Goal: Task Accomplishment & Management: Use online tool/utility

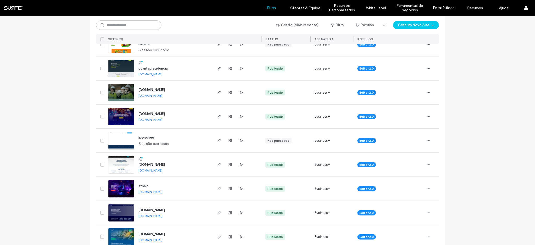
scroll to position [266, 0]
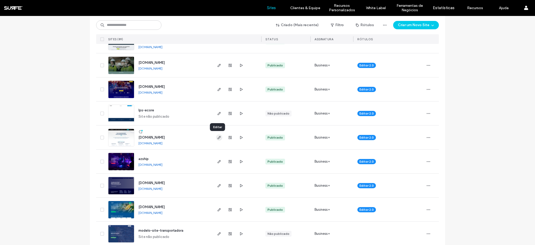
click at [217, 138] on icon "button" at bounding box center [219, 137] width 4 height 4
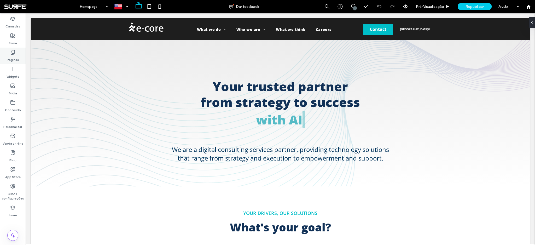
click at [10, 57] on label "Páginas" at bounding box center [13, 58] width 12 height 7
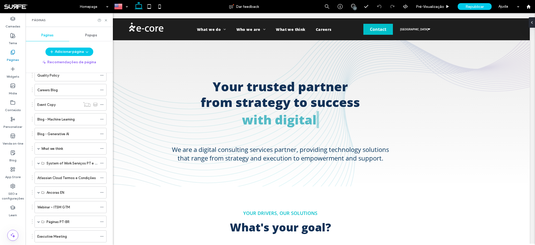
scroll to position [803, 0]
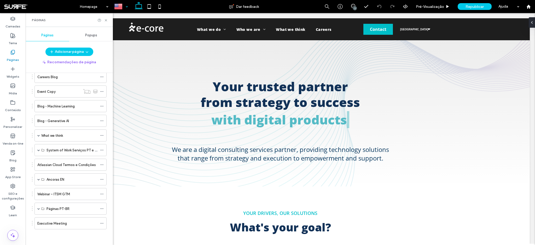
click at [128, 7] on div at bounding box center [121, 6] width 19 height 13
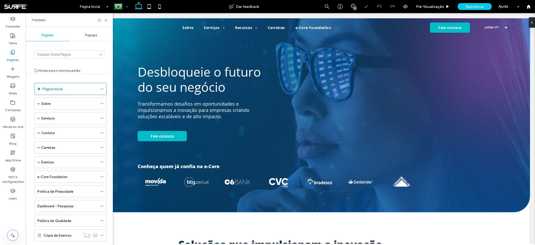
select select "******"
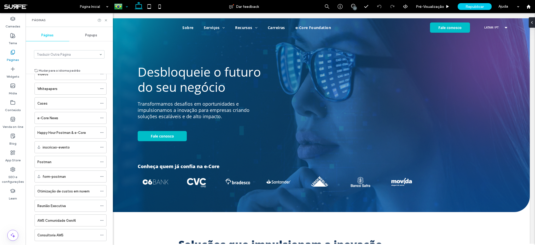
scroll to position [363, 0]
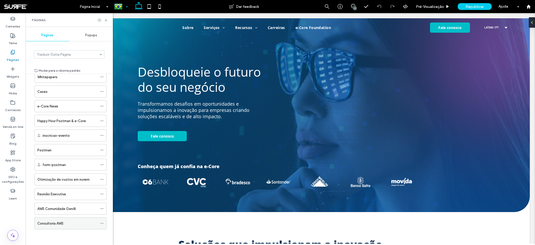
click at [60, 226] on div "Consultoria AWS" at bounding box center [67, 222] width 60 height 11
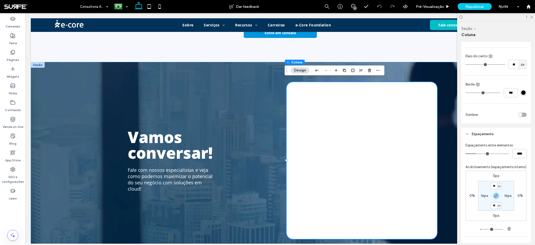
select select "******"
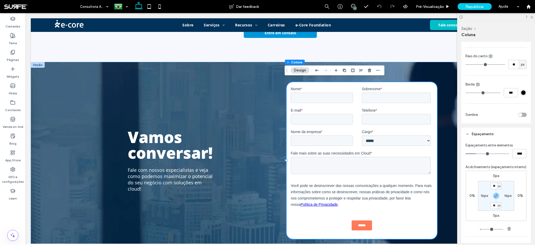
type input "**"
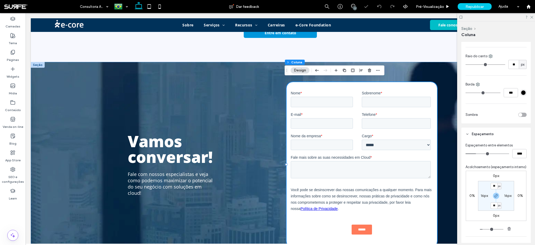
click at [484, 198] on label "16px" at bounding box center [484, 195] width 7 height 4
type input "**"
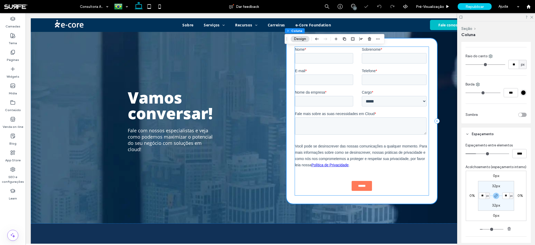
scroll to position [681, 0]
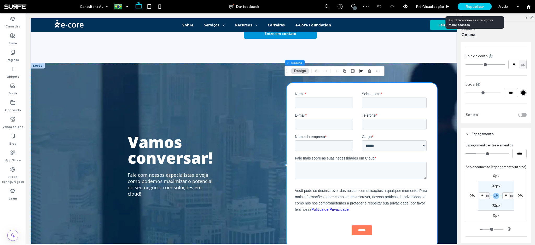
click at [477, 8] on span "Republicar" at bounding box center [474, 6] width 18 height 4
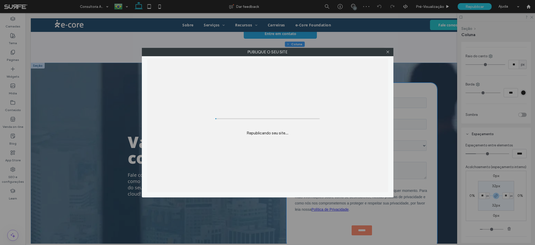
scroll to position [837, 0]
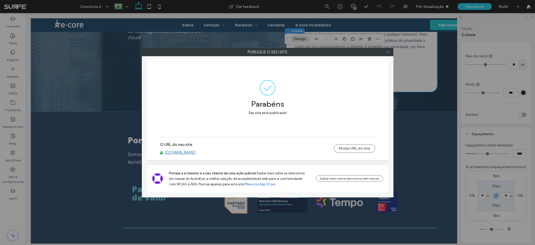
click at [389, 54] on icon at bounding box center [388, 52] width 4 height 4
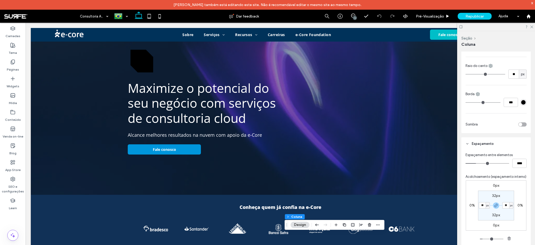
scroll to position [0, 0]
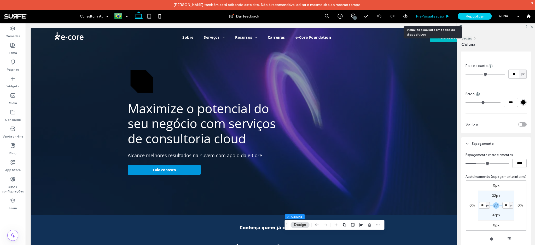
click at [432, 15] on span "Pré-Visualizaçāo" at bounding box center [430, 16] width 28 height 4
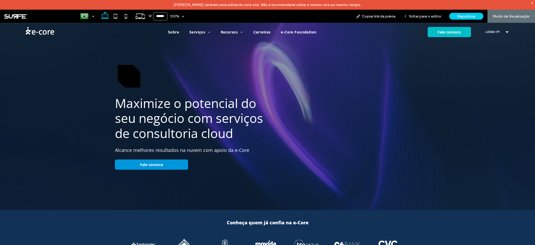
click at [497, 32] on span "LATAM / PT" at bounding box center [493, 32] width 16 height 3
click at [490, 40] on span "North America" at bounding box center [493, 41] width 29 height 3
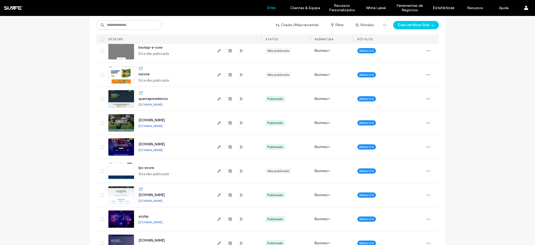
scroll to position [266, 0]
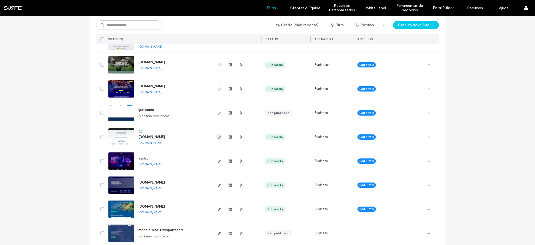
click at [218, 138] on icon "button" at bounding box center [219, 137] width 4 height 4
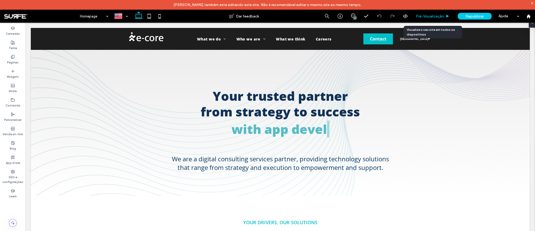
click at [425, 15] on span "Pré-Visualizaçāo" at bounding box center [430, 16] width 28 height 4
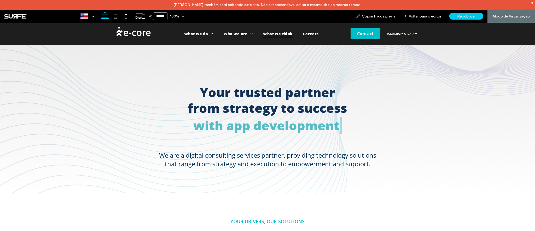
click at [281, 35] on span "What we think" at bounding box center [277, 34] width 29 height 8
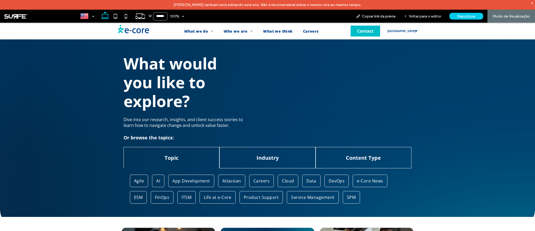
scroll to position [57, 0]
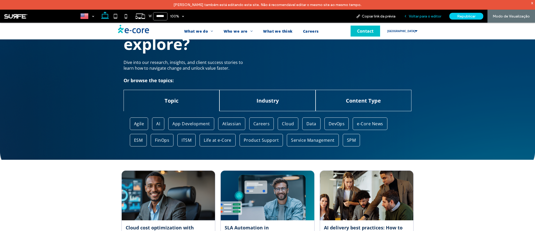
click at [435, 10] on div "Voltar para o editor" at bounding box center [423, 16] width 46 height 13
click at [433, 16] on span "Voltar para o editor" at bounding box center [425, 16] width 32 height 4
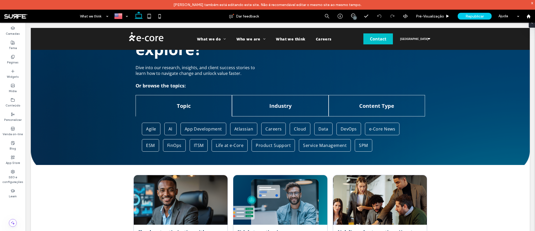
scroll to position [62, 0]
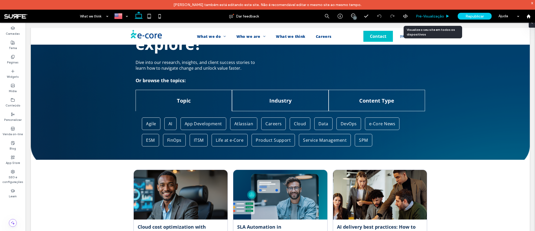
click at [433, 18] on span "Pré-Visualizaçāo" at bounding box center [430, 16] width 28 height 4
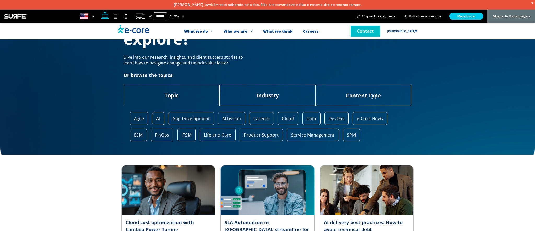
scroll to position [57, 0]
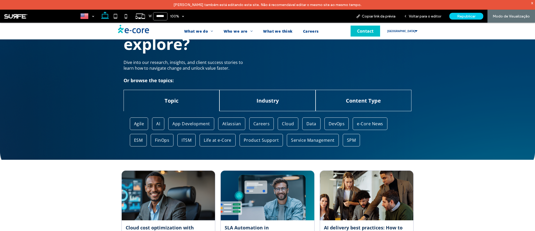
click at [134, 125] on span "Agile" at bounding box center [139, 124] width 10 height 6
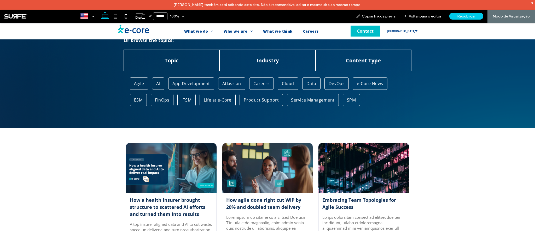
scroll to position [69, 0]
click at [156, 85] on span "AI" at bounding box center [158, 84] width 4 height 6
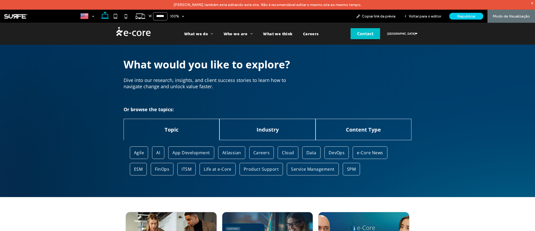
click at [337, 153] on span "DevOps" at bounding box center [337, 153] width 16 height 6
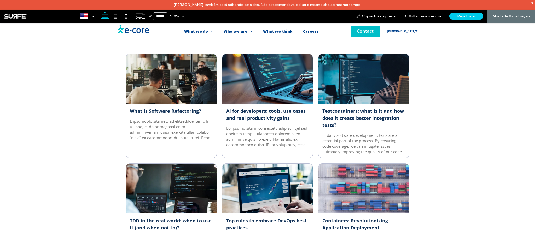
scroll to position [57, 0]
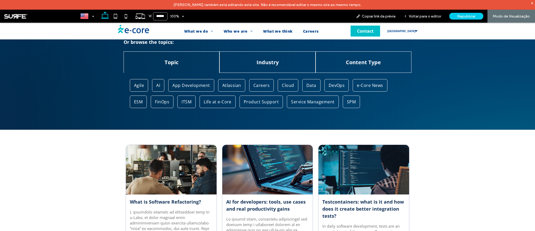
click at [370, 88] on span "e-Core News" at bounding box center [370, 86] width 26 height 6
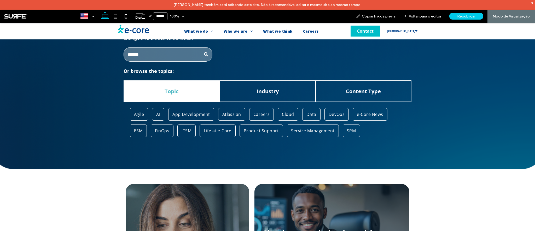
click at [330, 115] on span "DevOps" at bounding box center [337, 115] width 16 height 6
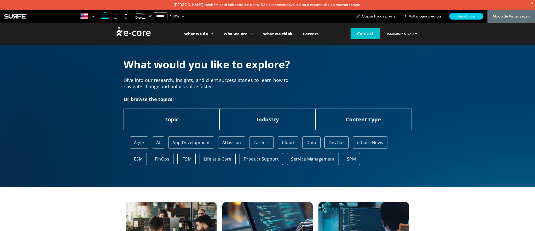
click at [379, 142] on span "e-Core News" at bounding box center [370, 143] width 26 height 6
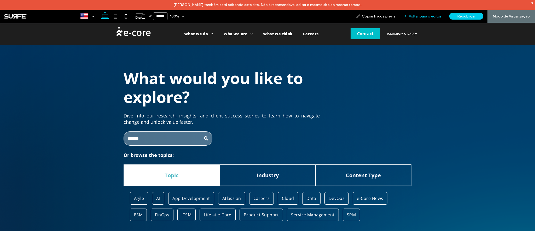
click at [422, 17] on span "Voltar para o editor" at bounding box center [425, 16] width 32 height 4
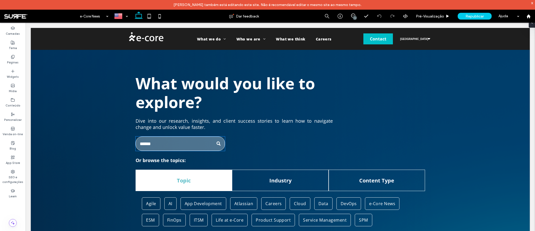
click at [177, 137] on input "Busca" at bounding box center [180, 144] width 89 height 14
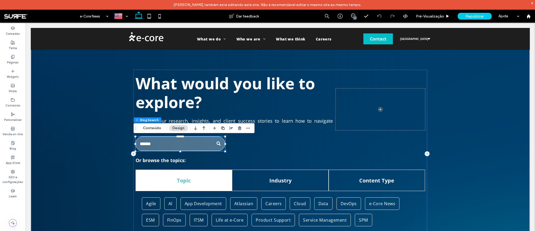
type input "**"
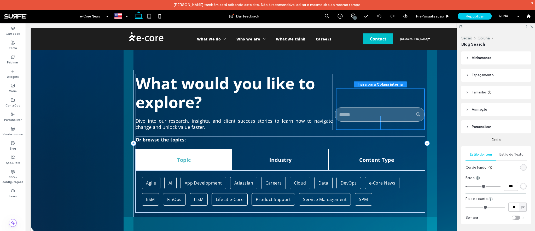
drag, startPoint x: 195, startPoint y: 140, endPoint x: 396, endPoint y: 110, distance: 203.5
type input "***"
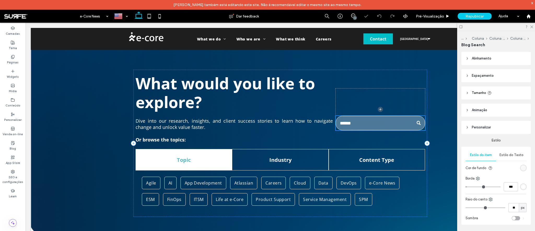
type input "***"
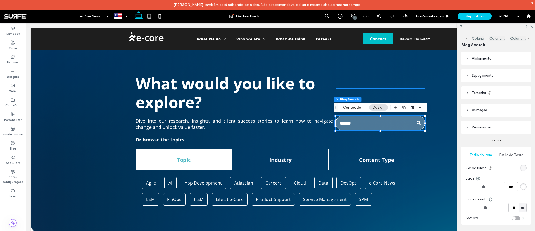
click at [362, 93] on div at bounding box center [380, 110] width 89 height 42
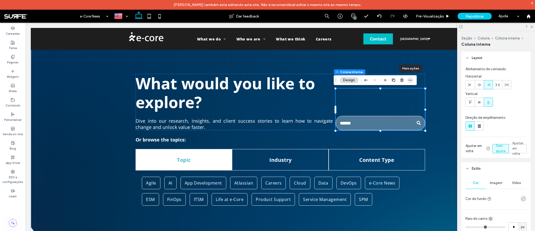
click at [411, 80] on use "button" at bounding box center [409, 80] width 3 height 1
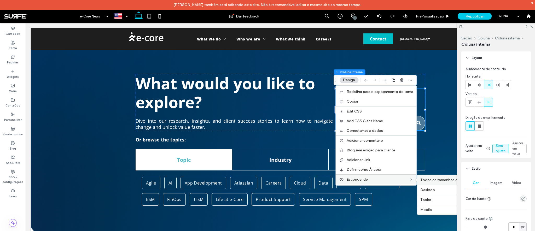
click at [424, 179] on span "Todos os tamanhos de tela" at bounding box center [443, 180] width 47 height 4
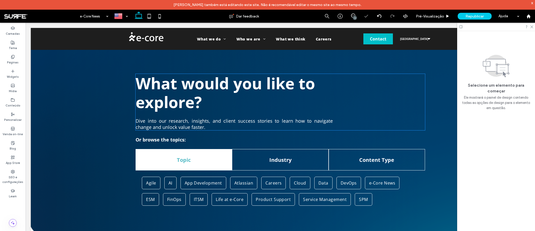
click at [212, 89] on strong "What would you like to explore?" at bounding box center [225, 93] width 179 height 40
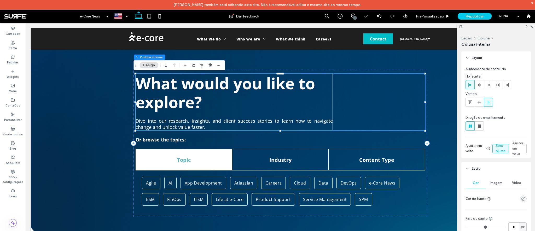
click at [212, 89] on strong "What would you like to explore?" at bounding box center [225, 93] width 179 height 40
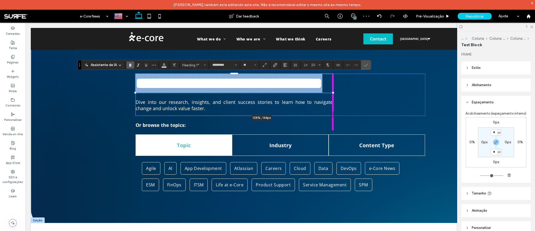
drag, startPoint x: 331, startPoint y: 93, endPoint x: 386, endPoint y: 86, distance: 55.3
click at [386, 86] on div "**********" at bounding box center [280, 125] width 313 height 195
click at [276, 85] on strong "**********" at bounding box center [229, 83] width 187 height 16
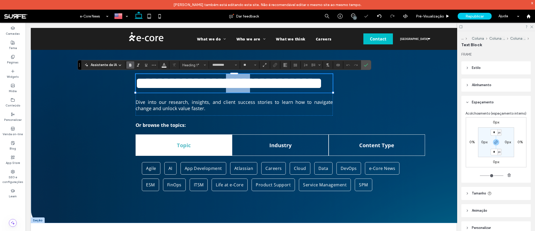
click at [276, 85] on strong "**********" at bounding box center [229, 83] width 187 height 16
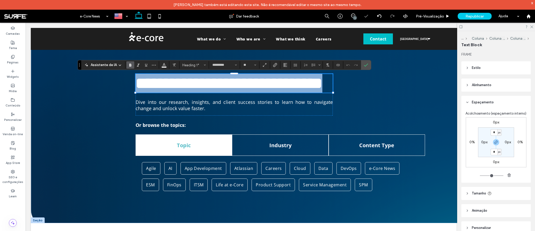
click at [276, 85] on strong "**********" at bounding box center [229, 83] width 187 height 16
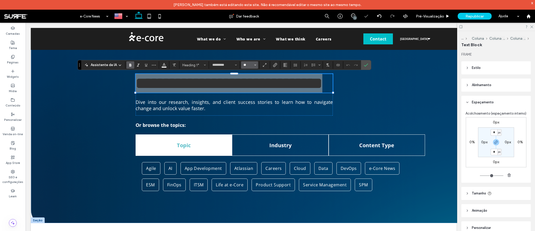
click at [245, 64] on input "**" at bounding box center [248, 65] width 10 height 4
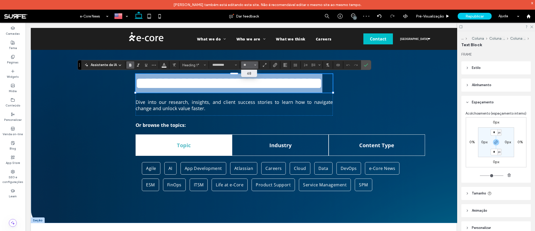
type input "**"
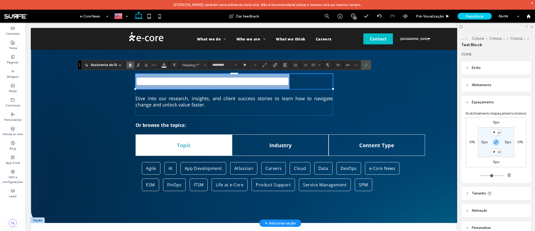
click at [284, 88] on h1 "**********" at bounding box center [234, 81] width 197 height 15
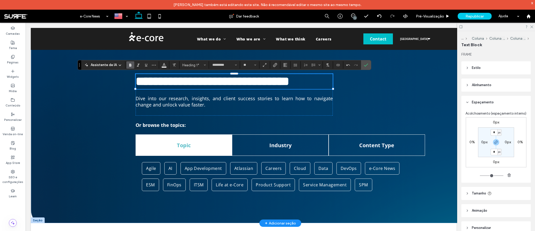
scroll to position [1, 0]
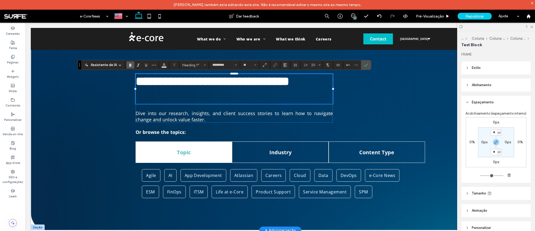
click at [351, 97] on div "**********" at bounding box center [280, 98] width 289 height 49
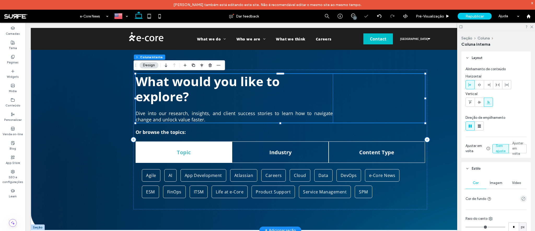
click at [329, 93] on h1 "What would you like to explore?" at bounding box center [234, 89] width 197 height 30
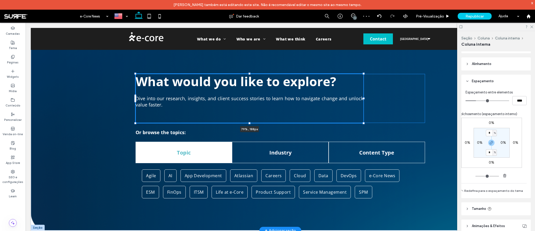
scroll to position [215, 0]
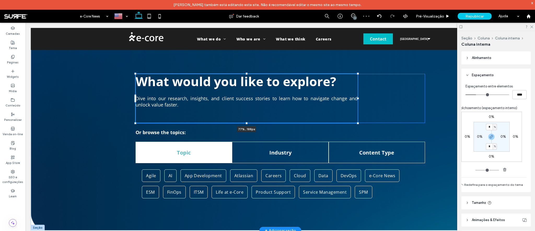
drag, startPoint x: 331, startPoint y: 98, endPoint x: 356, endPoint y: 95, distance: 24.7
click at [356, 95] on div "What would you like to explore? Dive into our research, insights, and client su…" at bounding box center [280, 129] width 313 height 203
type input "**"
type input "****"
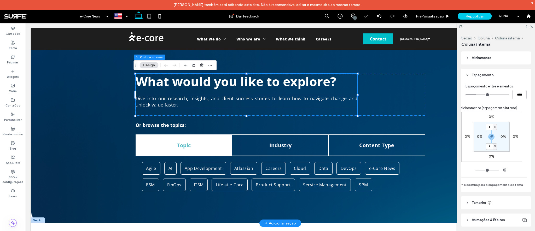
click at [340, 101] on span "Dive into our research, insights, and client success stories to learn how to na…" at bounding box center [246, 101] width 221 height 13
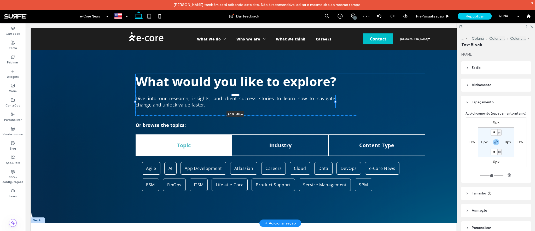
drag, startPoint x: 355, startPoint y: 102, endPoint x: 333, endPoint y: 104, distance: 22.3
click at [333, 104] on div "What would you like to explore? Dive into our research, insights, and client su…" at bounding box center [280, 125] width 313 height 195
type input "**"
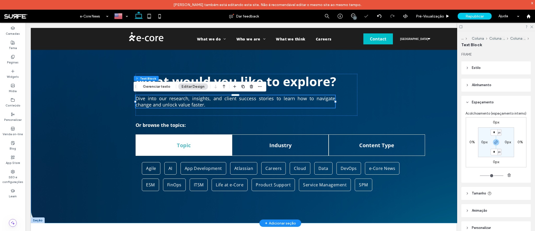
click at [146, 57] on div "What would you like to explore? Dive into our research, insights, and client su…" at bounding box center [280, 125] width 313 height 195
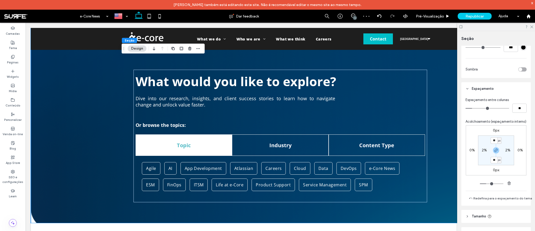
scroll to position [270, 0]
click at [493, 143] on input "**" at bounding box center [493, 139] width 7 height 7
type input "**"
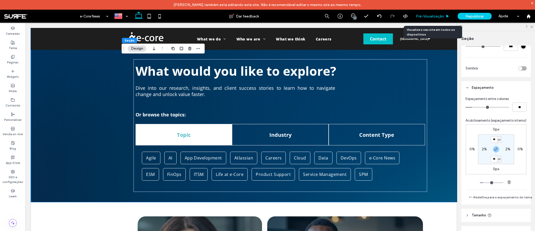
click at [435, 16] on span "Pré-Visualizaçāo" at bounding box center [430, 16] width 28 height 4
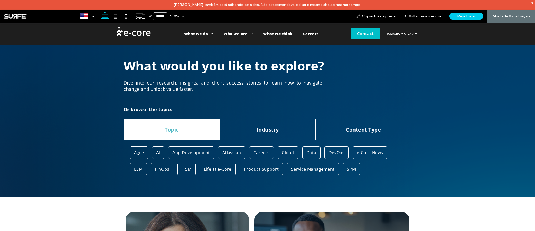
click at [330, 156] on link "DevOps" at bounding box center [336, 153] width 25 height 13
click at [425, 14] on span "Voltar para o editor" at bounding box center [425, 16] width 32 height 4
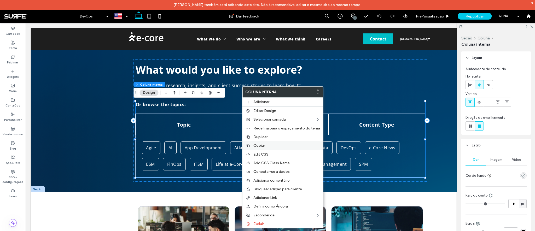
click at [270, 145] on label "Copiar" at bounding box center [286, 145] width 67 height 4
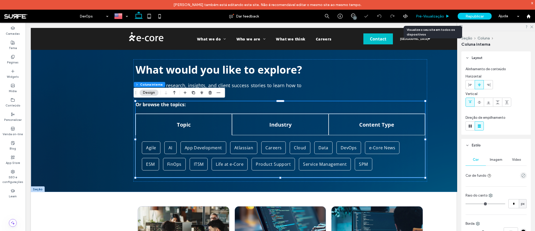
click at [433, 19] on div "Pré-Visualizaçāo" at bounding box center [433, 16] width 42 height 13
click at [431, 19] on div "Pré-Visualizaçāo" at bounding box center [433, 16] width 42 height 13
click at [431, 15] on span "Pré-Visualizaçāo" at bounding box center [430, 16] width 28 height 4
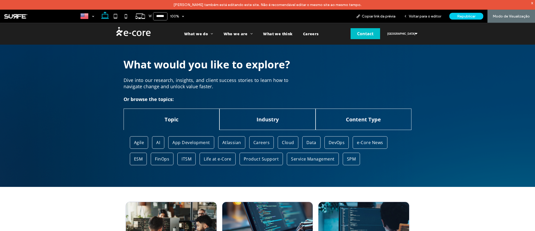
click at [365, 141] on span "e-Core News" at bounding box center [370, 143] width 26 height 6
click at [422, 18] on span "Voltar para o editor" at bounding box center [425, 16] width 32 height 4
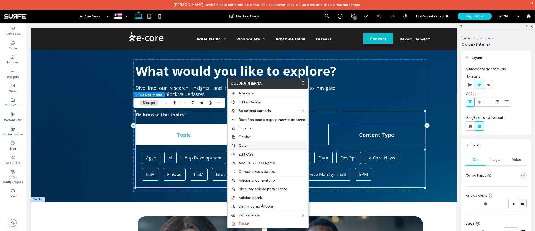
click at [253, 148] on div "Colar" at bounding box center [267, 145] width 81 height 9
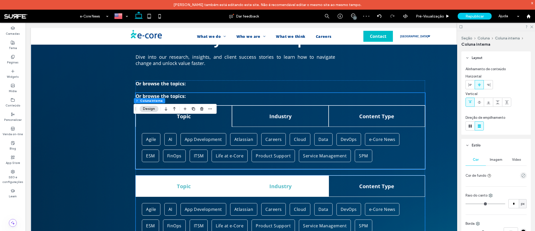
scroll to position [56, 0]
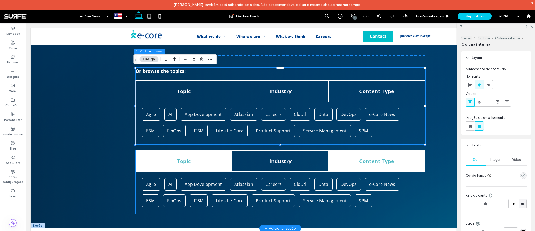
click at [334, 155] on div "Content Type" at bounding box center [377, 160] width 96 height 21
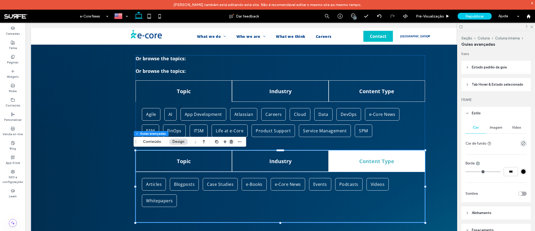
click at [231, 143] on use "button" at bounding box center [231, 141] width 3 height 3
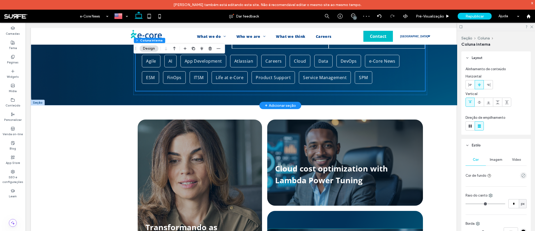
scroll to position [0, 0]
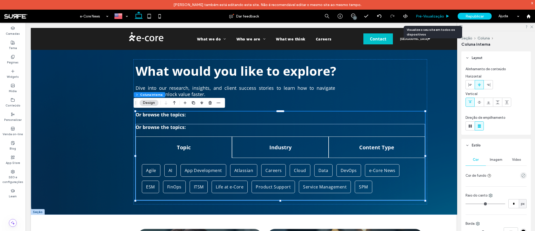
click at [430, 14] on span "Pré-Visualizaçāo" at bounding box center [430, 16] width 28 height 4
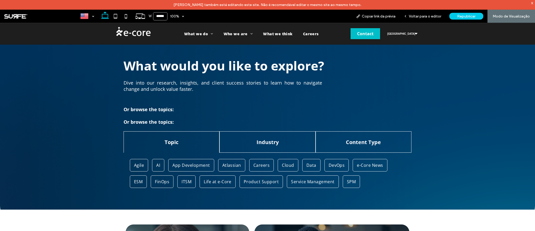
click at [334, 167] on span "DevOps" at bounding box center [337, 165] width 16 height 6
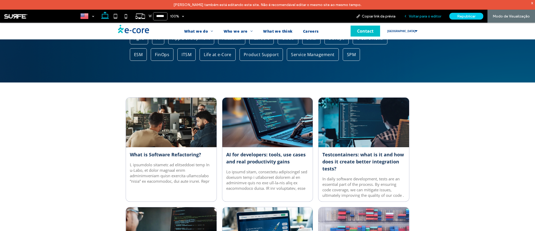
click at [426, 13] on div "Voltar para o editor" at bounding box center [423, 16] width 46 height 13
click at [424, 18] on span "Voltar para o editor" at bounding box center [425, 16] width 32 height 4
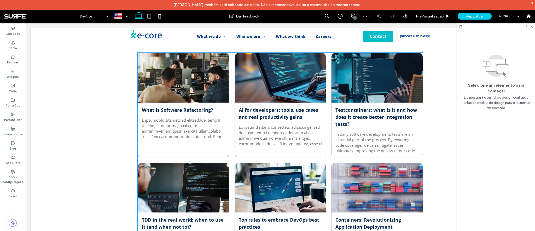
scroll to position [170, 0]
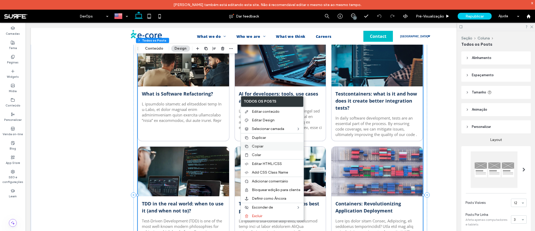
click at [256, 148] on span "Copiar" at bounding box center [257, 146] width 11 height 4
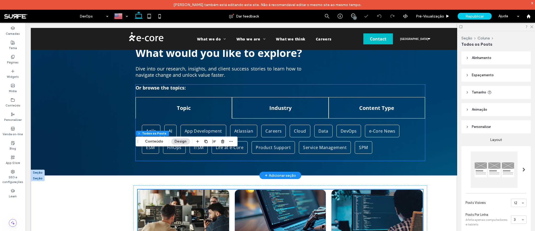
scroll to position [0, 0]
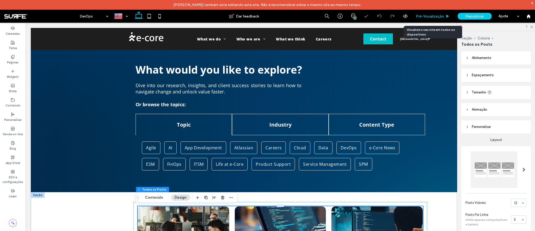
click at [442, 17] on span "Pré-Visualizaçāo" at bounding box center [430, 16] width 28 height 4
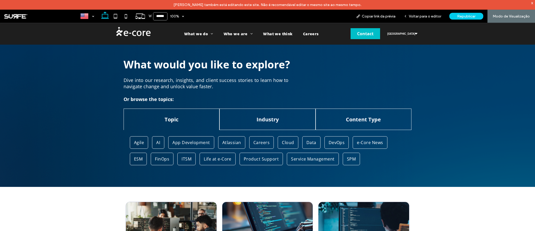
click at [373, 144] on span "e-Core News" at bounding box center [370, 143] width 26 height 6
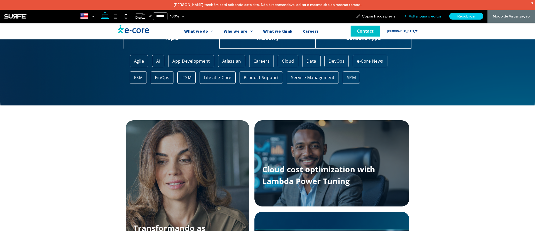
click at [417, 18] on span "Voltar para o editor" at bounding box center [425, 16] width 32 height 4
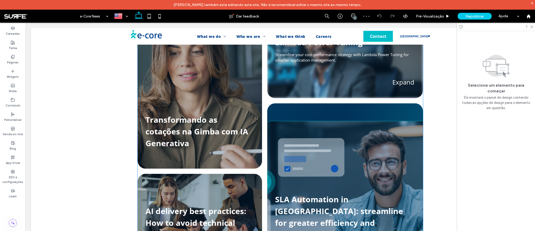
scroll to position [150, 0]
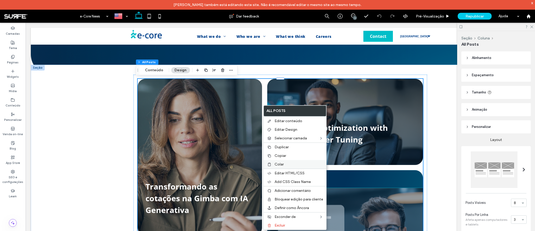
click at [285, 163] on label "Colar" at bounding box center [298, 164] width 49 height 4
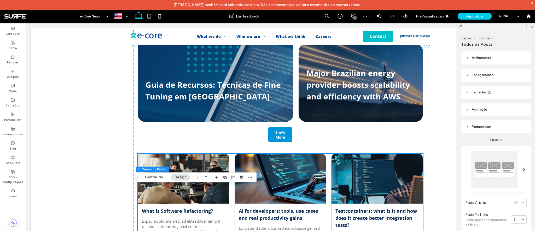
scroll to position [575, 0]
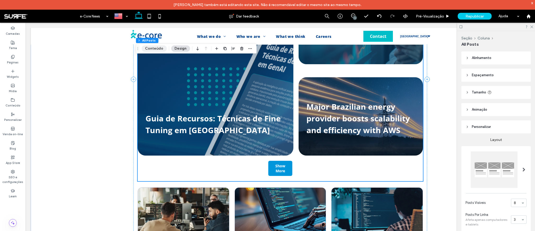
click at [163, 50] on button "Conteúdo" at bounding box center [154, 48] width 25 height 6
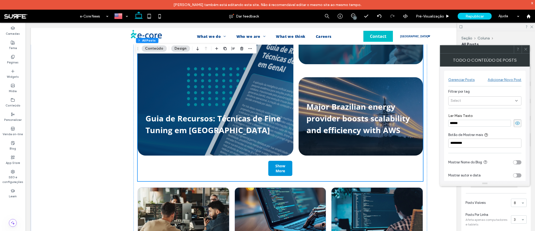
click at [524, 48] on icon at bounding box center [526, 49] width 4 height 4
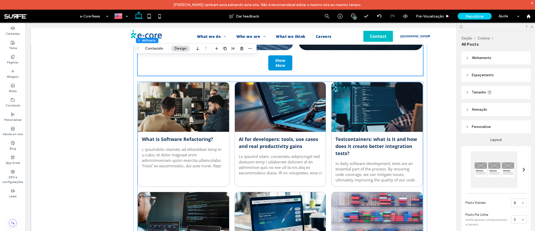
scroll to position [687, 0]
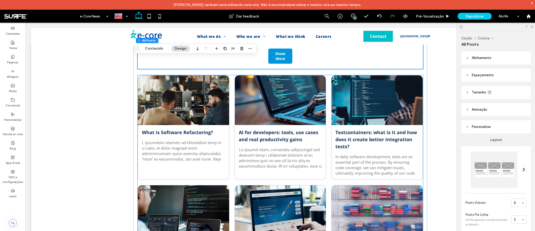
click at [358, 137] on link "Testcontainers: what is it and how does it create better integration tests?" at bounding box center [376, 139] width 83 height 21
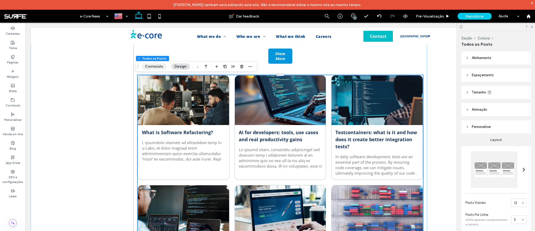
click at [157, 64] on button "Conteúdo" at bounding box center [154, 66] width 25 height 6
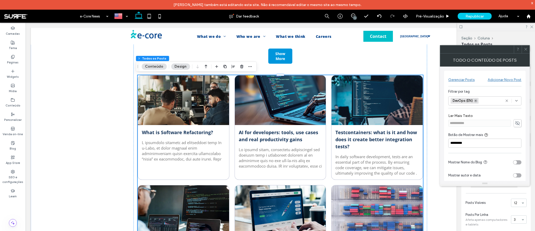
click at [477, 101] on icon at bounding box center [475, 101] width 3 height 3
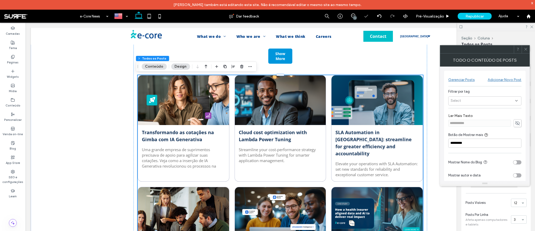
click at [466, 101] on div "Select" at bounding box center [484, 100] width 73 height 9
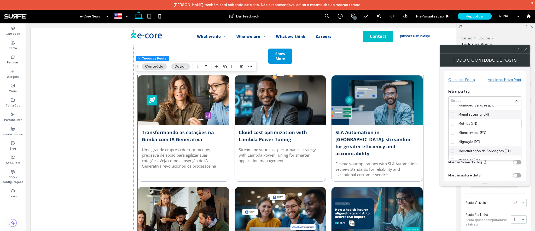
scroll to position [1952, 0]
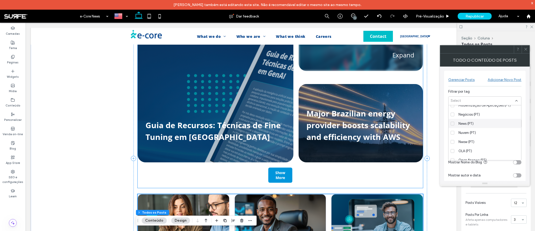
scroll to position [529, 0]
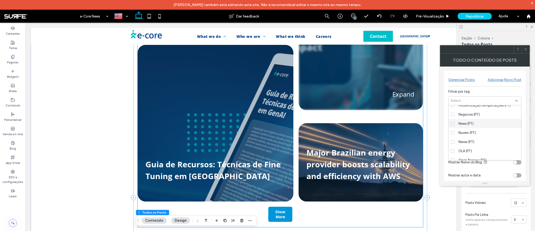
click at [317, 108] on div "How a health insurer brought structure to scattered AI efforts and turned them …" at bounding box center [358, 65] width 105 height 206
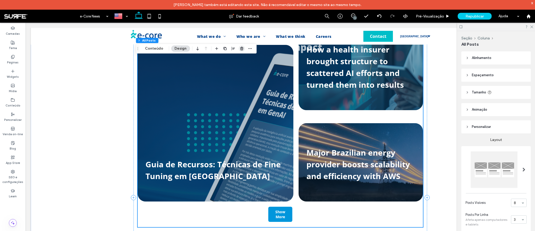
click at [239, 49] on icon "button" at bounding box center [241, 48] width 4 height 4
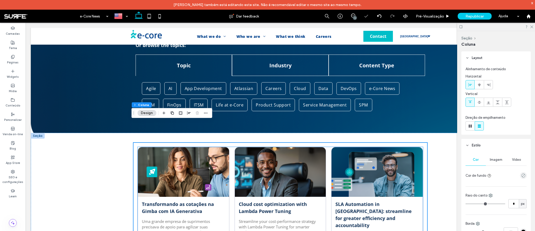
scroll to position [81, 0]
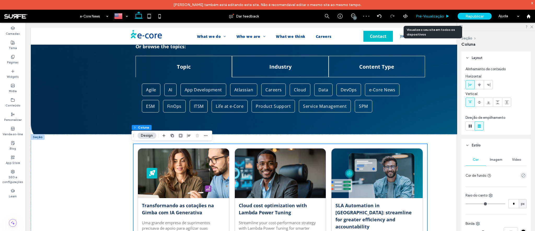
click at [430, 16] on span "Pré-Visualizaçāo" at bounding box center [430, 16] width 28 height 4
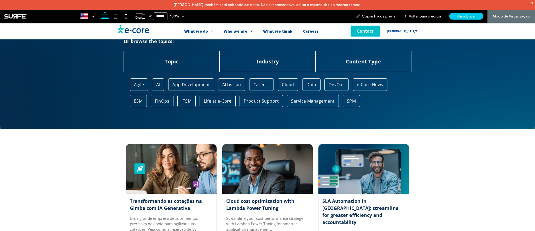
scroll to position [75, 0]
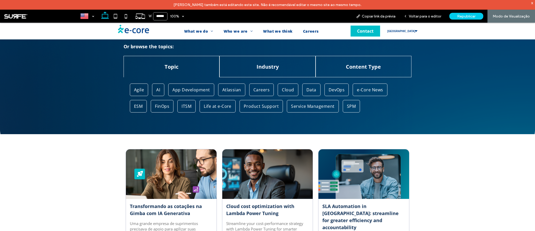
click at [133, 110] on link "ESM" at bounding box center [138, 106] width 17 height 13
click at [430, 13] on div "Voltar para o editor" at bounding box center [423, 16] width 46 height 13
click at [422, 18] on span "Voltar para o editor" at bounding box center [425, 16] width 32 height 4
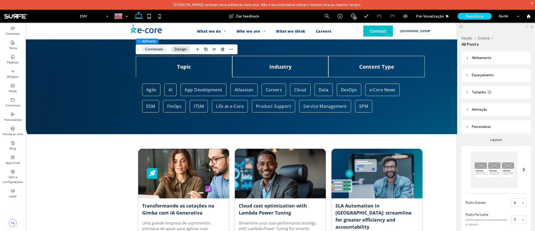
click at [147, 50] on button "Conteúdo" at bounding box center [154, 49] width 25 height 6
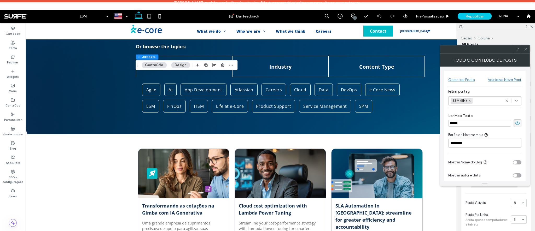
click at [525, 49] on use at bounding box center [525, 49] width 3 height 3
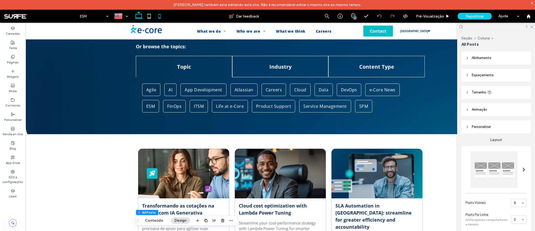
click at [160, 17] on icon at bounding box center [159, 16] width 10 height 10
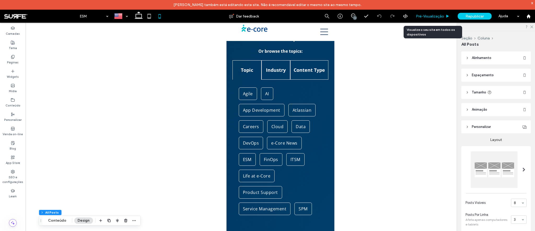
click at [433, 15] on span "Pré-Visualizaçāo" at bounding box center [430, 16] width 28 height 4
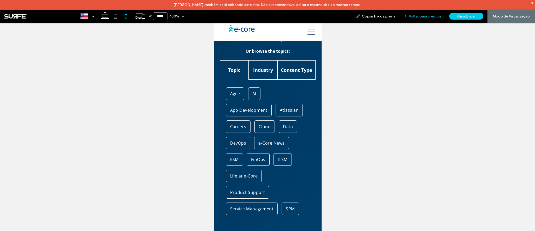
click at [426, 16] on span "Voltar para o editor" at bounding box center [425, 16] width 32 height 4
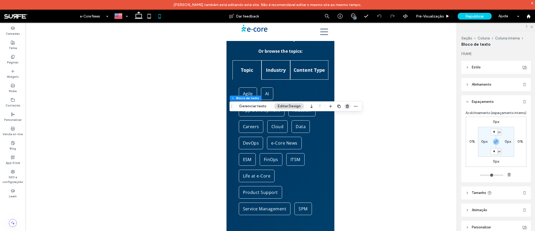
click at [345, 107] on icon "button" at bounding box center [347, 106] width 4 height 4
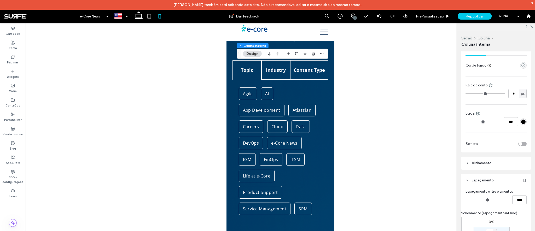
scroll to position [242, 0]
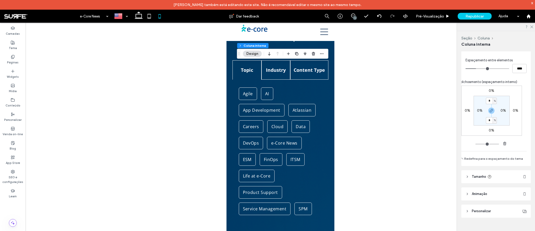
click at [489, 132] on label "0%" at bounding box center [491, 130] width 5 height 4
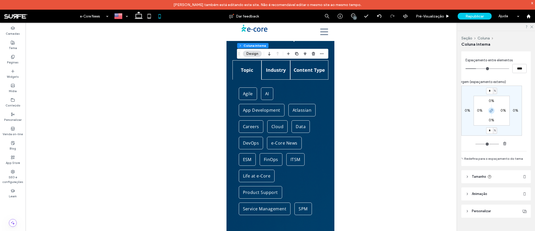
click at [492, 109] on span "button" at bounding box center [491, 111] width 6 height 6
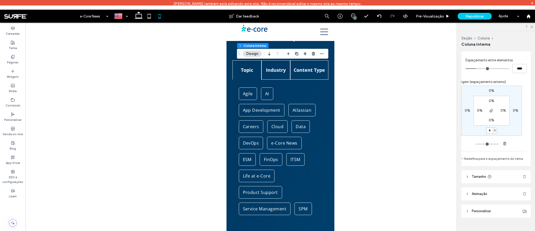
click at [488, 133] on input "*" at bounding box center [489, 130] width 7 height 7
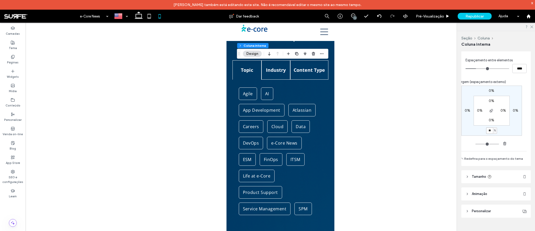
type input "**"
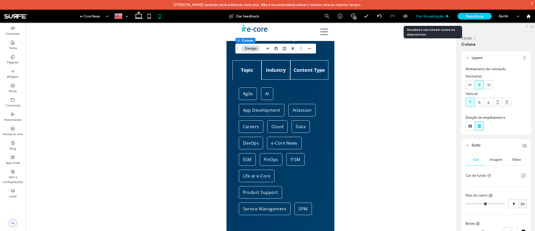
click at [433, 18] on span "Pré-Visualizaçāo" at bounding box center [430, 16] width 28 height 4
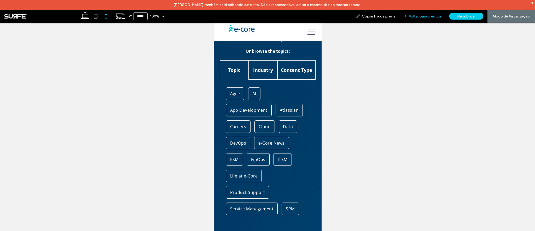
click at [438, 14] on div "Voltar para o editor" at bounding box center [423, 16] width 46 height 13
click at [425, 14] on span "Voltar para o editor" at bounding box center [425, 16] width 32 height 4
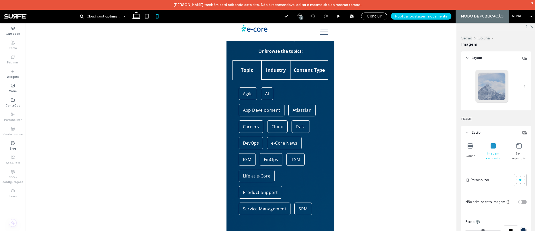
type input "***"
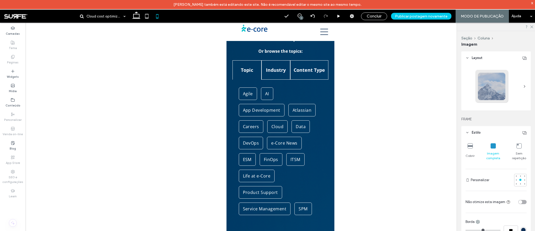
type input "***"
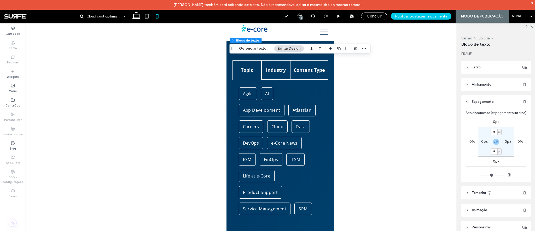
type input "*********"
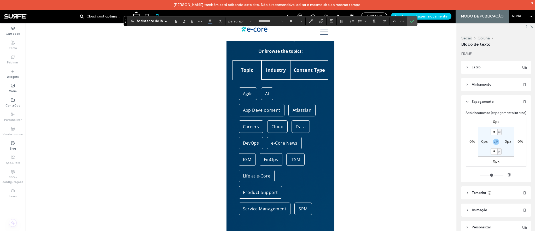
type input "**"
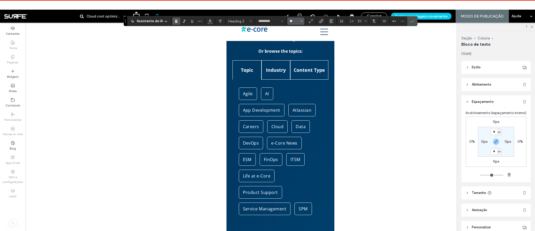
click at [296, 20] on input "**" at bounding box center [294, 21] width 10 height 4
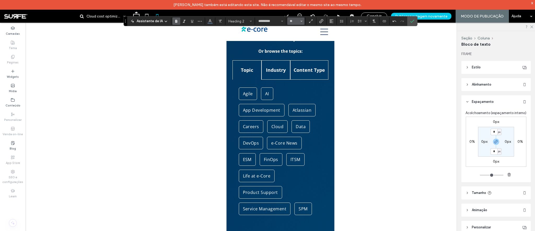
type input "**"
click at [413, 23] on span "Confirmar" at bounding box center [412, 21] width 4 height 9
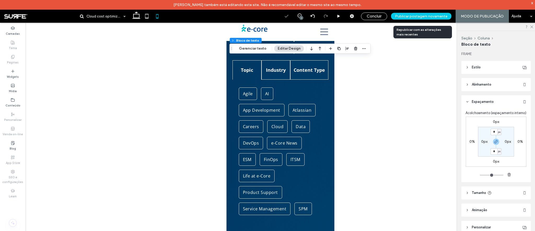
click at [417, 14] on span "Publicar postagem novamente" at bounding box center [421, 16] width 52 height 4
click at [415, 18] on span "Publicar postagem novamente" at bounding box center [421, 16] width 52 height 4
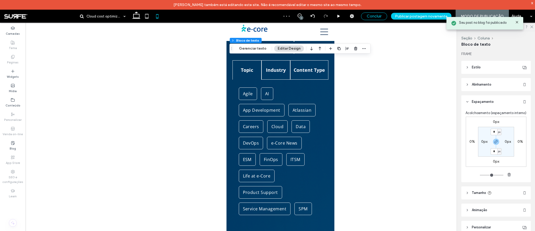
click at [378, 19] on div "Concluir" at bounding box center [374, 17] width 26 height 8
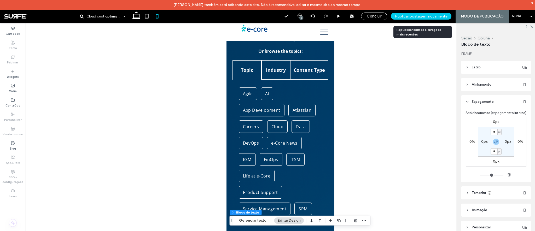
click at [412, 19] on div "Publicar postagem novamente" at bounding box center [421, 16] width 60 height 7
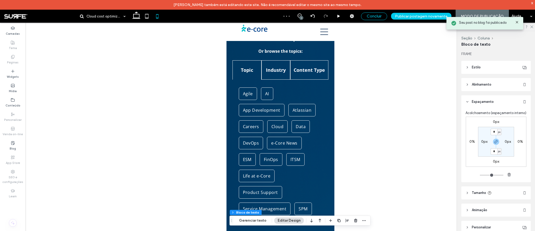
click at [380, 18] on span "Concluir" at bounding box center [374, 16] width 15 height 5
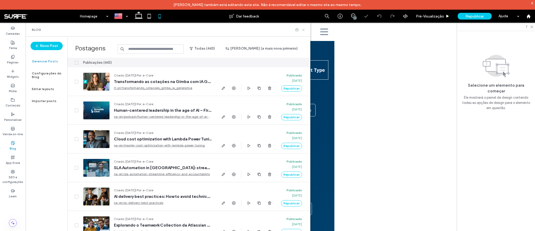
click at [303, 30] on use at bounding box center [303, 30] width 2 height 2
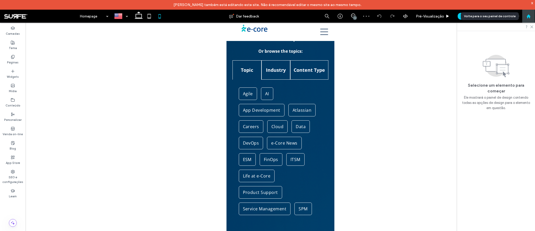
click at [530, 15] on icon at bounding box center [528, 16] width 4 height 4
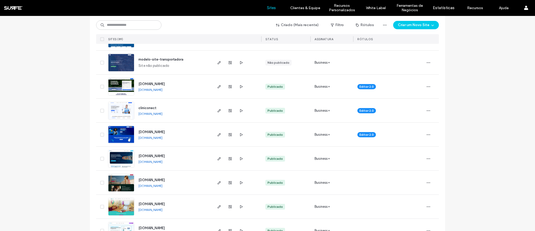
scroll to position [436, 0]
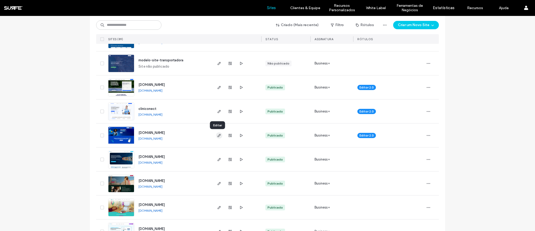
click at [218, 136] on icon "button" at bounding box center [219, 135] width 4 height 4
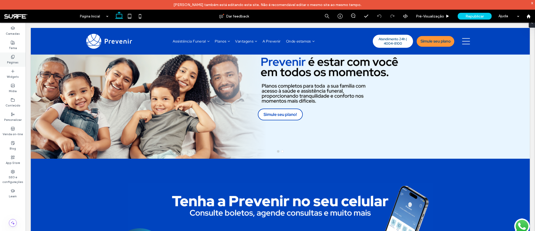
click at [14, 60] on label "Páginas" at bounding box center [12, 62] width 11 height 6
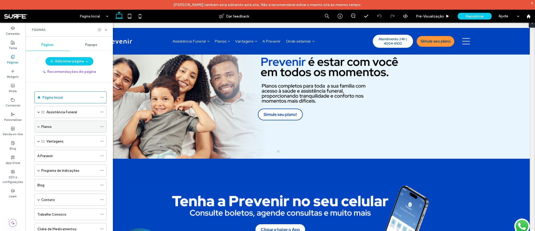
click at [63, 129] on div "Planos" at bounding box center [69, 126] width 56 height 11
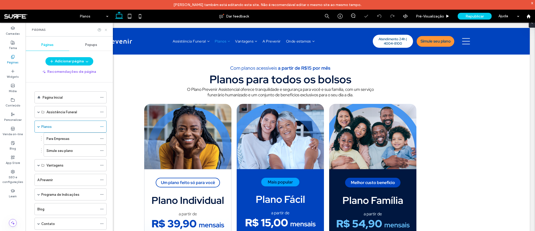
click at [106, 28] on icon at bounding box center [106, 30] width 4 height 4
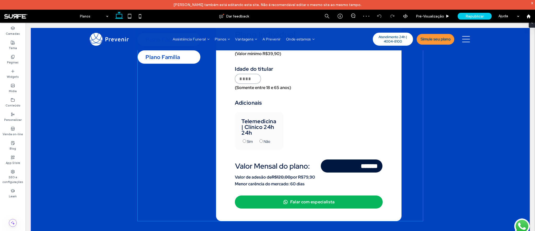
scroll to position [310, 0]
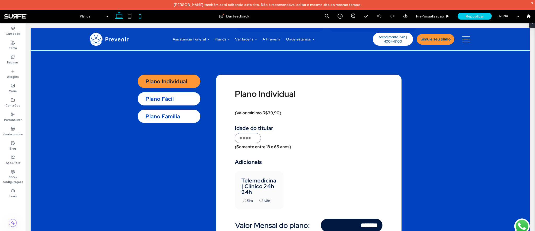
click at [142, 16] on icon at bounding box center [140, 16] width 10 height 10
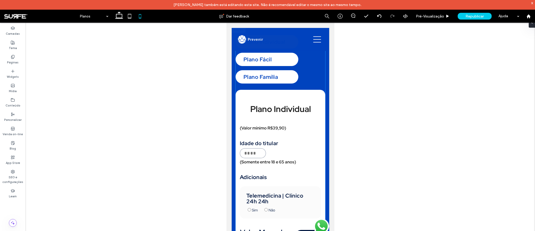
scroll to position [629, 0]
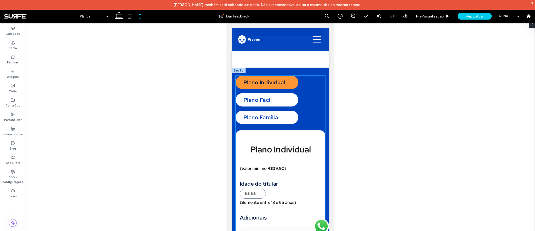
click at [261, 102] on div "Plano Fácil" at bounding box center [266, 99] width 63 height 13
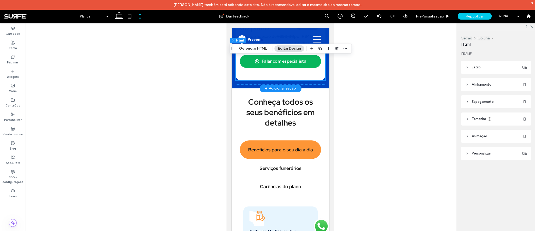
scroll to position [1259, 0]
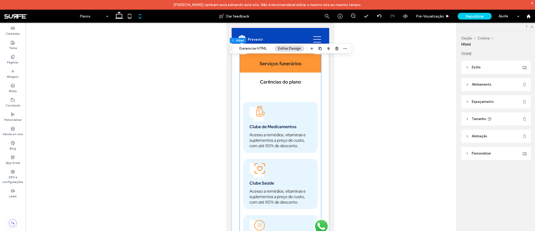
click at [292, 73] on div "Serviços funerários" at bounding box center [279, 63] width 81 height 19
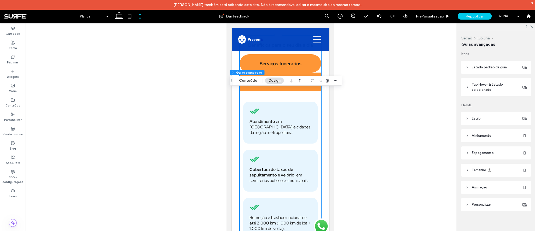
click at [293, 85] on h4 "Carências do plano" at bounding box center [280, 82] width 75 height 6
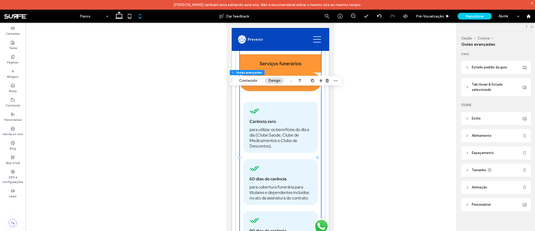
click at [285, 67] on h4 "Serviços funerários" at bounding box center [280, 64] width 75 height 6
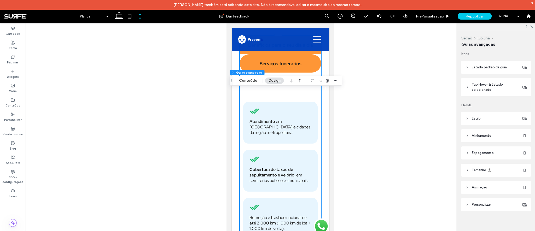
click at [284, 54] on div "Benefícios para o seu dia a dia" at bounding box center [279, 45] width 81 height 19
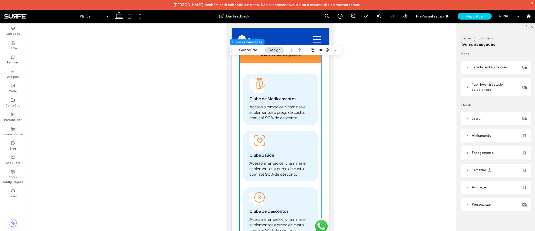
scroll to position [1270, 0]
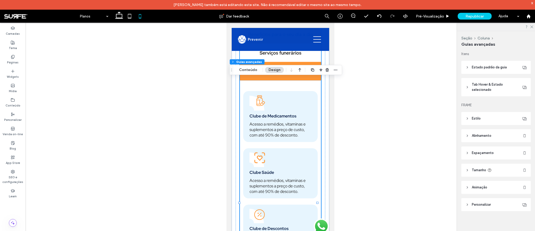
click at [283, 56] on h4 "Serviços funerários" at bounding box center [280, 53] width 75 height 6
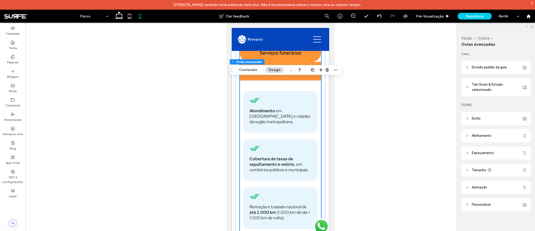
click at [262, 80] on div "Carências do plano" at bounding box center [279, 71] width 81 height 19
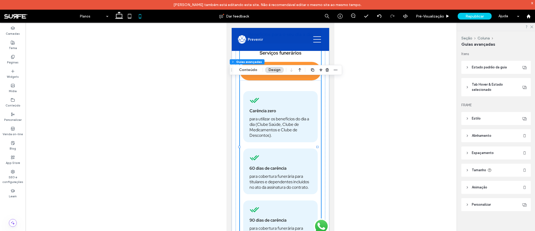
click at [269, 44] on div "Benefícios para o seu dia a dia" at bounding box center [279, 34] width 81 height 19
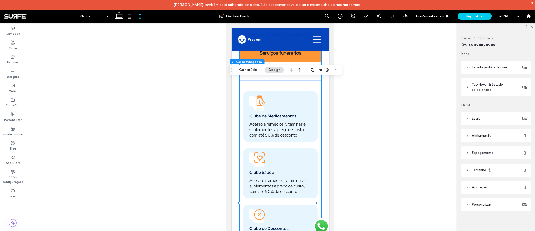
click at [266, 56] on h4 "Serviços funerários" at bounding box center [280, 53] width 75 height 6
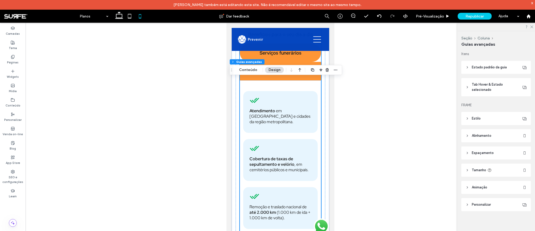
click at [270, 74] on h4 "Carências do plano" at bounding box center [280, 71] width 75 height 6
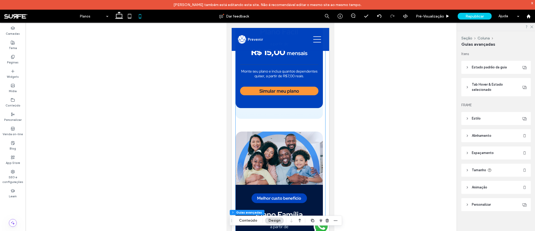
scroll to position [168, 0]
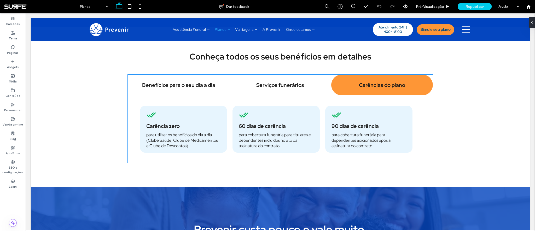
click at [271, 90] on div "Serviços funerários" at bounding box center [280, 85] width 102 height 21
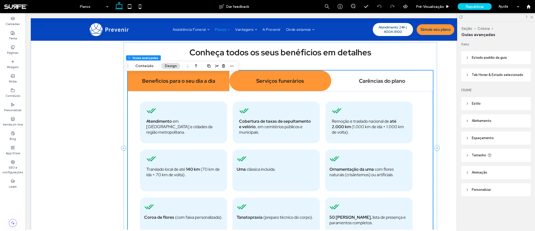
scroll to position [510, 0]
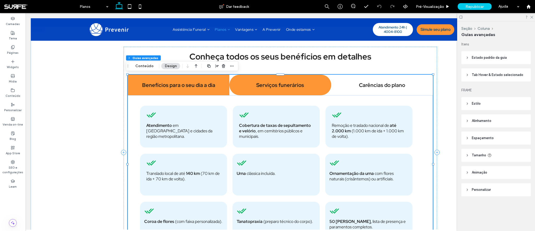
click at [192, 92] on div "Benefícios para o seu dia a dia" at bounding box center [179, 85] width 102 height 21
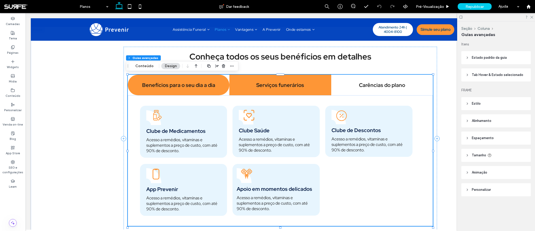
click at [271, 89] on div "Serviços funerários" at bounding box center [280, 85] width 102 height 21
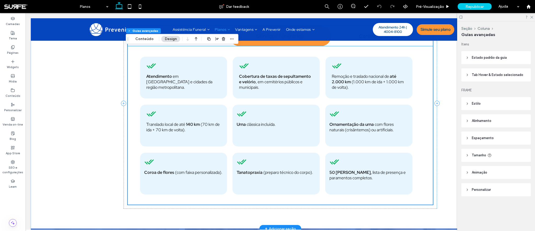
scroll to position [537, 0]
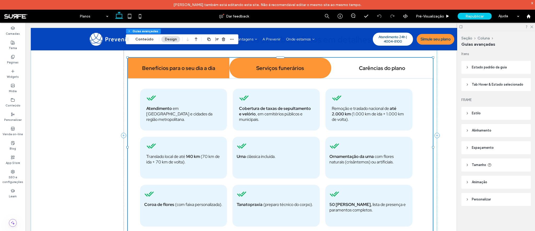
click at [172, 62] on div "Benefícios para o seu dia a dia" at bounding box center [179, 68] width 102 height 21
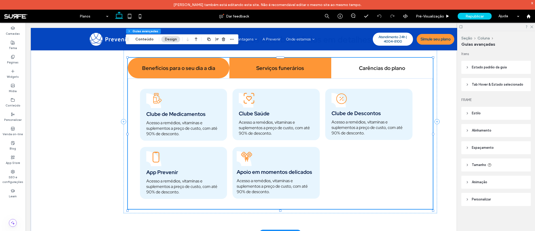
click at [284, 68] on h4 "Serviços funerários" at bounding box center [279, 68] width 95 height 7
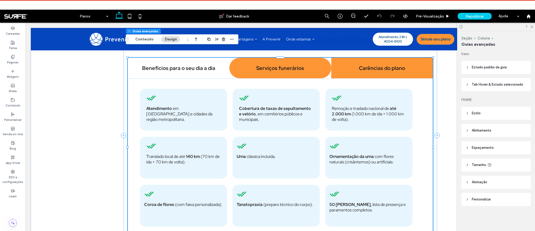
click at [384, 70] on h4 "Carências do plano" at bounding box center [381, 68] width 95 height 7
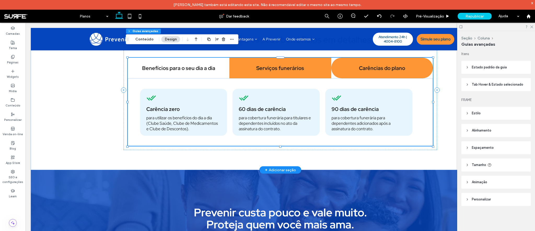
click at [264, 73] on div "Serviços funerários" at bounding box center [280, 68] width 102 height 21
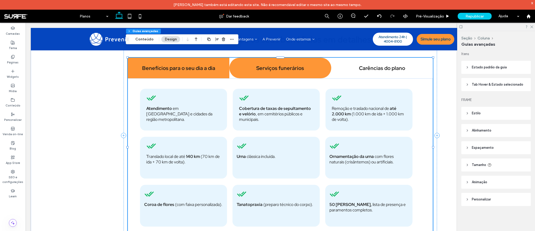
click at [201, 71] on h4 "Benefícios para o seu dia a dia" at bounding box center [178, 68] width 95 height 7
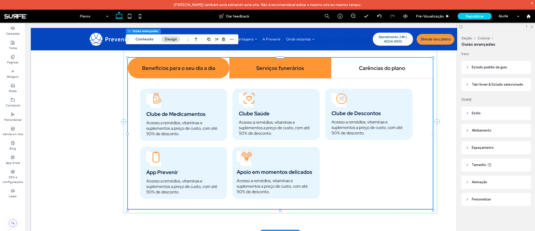
click at [282, 72] on div "Serviços funerários" at bounding box center [280, 68] width 102 height 21
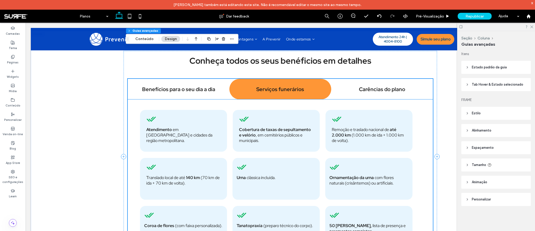
scroll to position [506, 0]
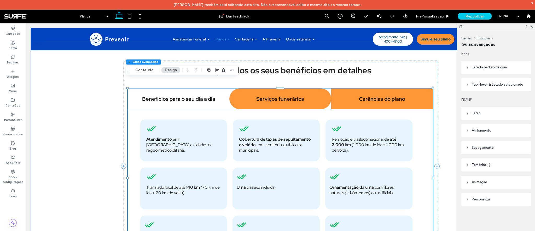
click at [370, 106] on div "Carências do plano" at bounding box center [382, 99] width 102 height 21
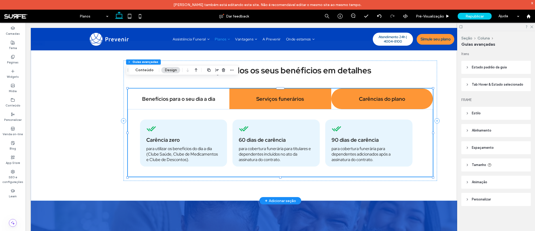
click at [271, 102] on h4 "Serviços funerários" at bounding box center [279, 99] width 95 height 7
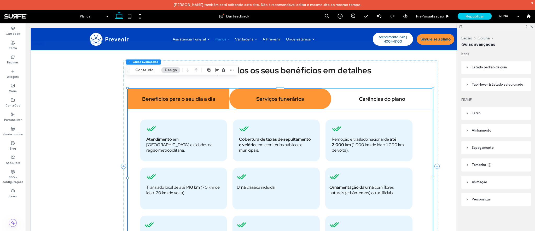
click at [195, 94] on div "Benefícios para o seu dia a dia" at bounding box center [179, 99] width 102 height 21
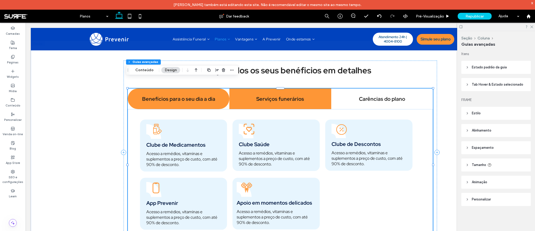
click at [250, 97] on h4 "Serviços funerários" at bounding box center [279, 99] width 95 height 7
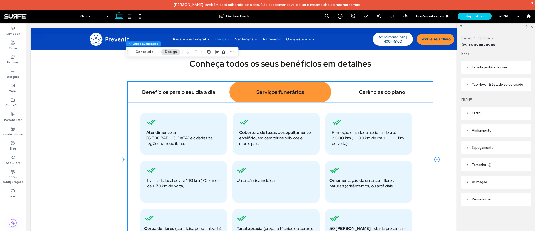
scroll to position [533, 0]
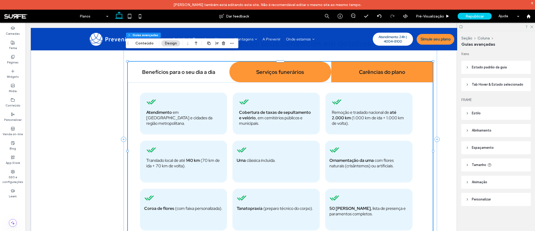
click at [367, 80] on div "Carências do plano" at bounding box center [382, 72] width 102 height 21
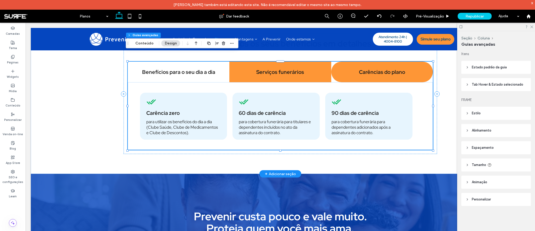
click at [267, 76] on div "Serviços funerários" at bounding box center [280, 72] width 102 height 21
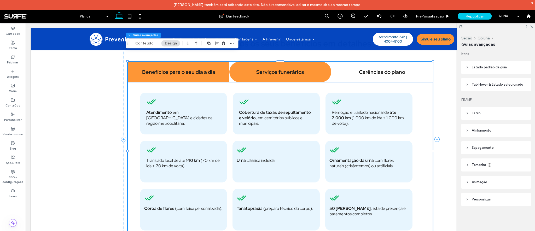
click at [173, 73] on h4 "Benefícios para o seu dia a dia" at bounding box center [178, 72] width 95 height 7
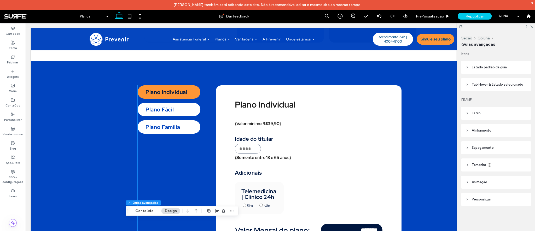
scroll to position [224, 0]
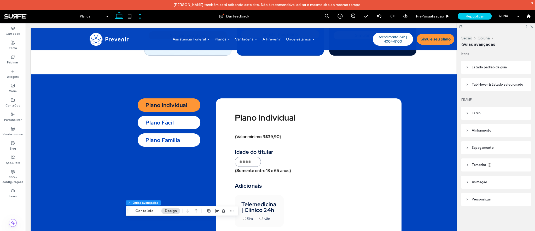
click at [143, 19] on icon at bounding box center [140, 16] width 10 height 10
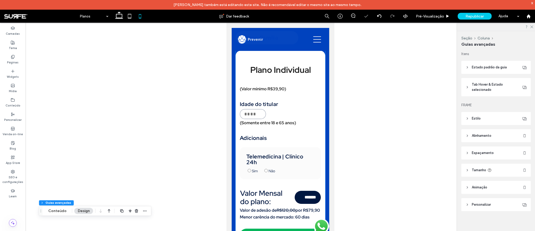
scroll to position [623, 0]
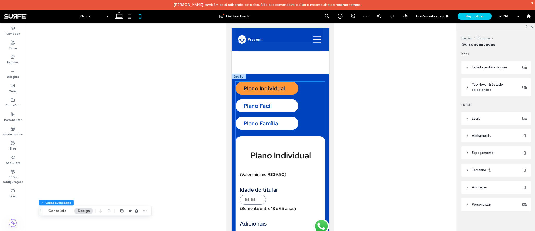
click at [267, 104] on div "Plano Fácil" at bounding box center [266, 105] width 63 height 13
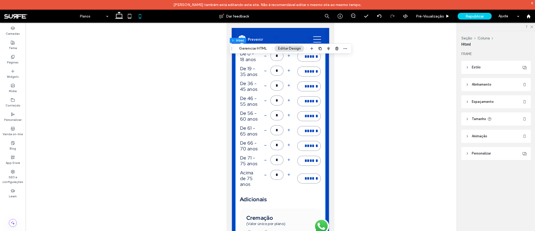
scroll to position [708, 0]
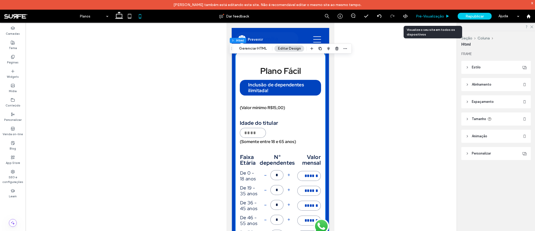
click at [438, 18] on span "Pré-Visualizaçāo" at bounding box center [430, 16] width 28 height 4
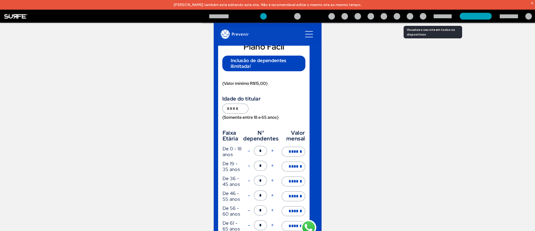
scroll to position [723, 0]
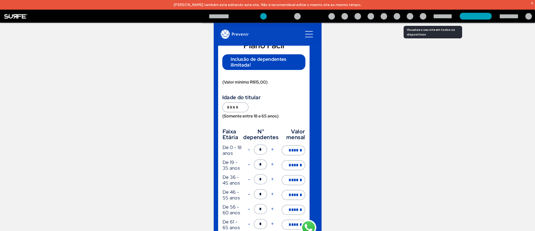
click at [272, 150] on button "+" at bounding box center [272, 150] width 7 height 10
type input "*"
type input "******"
click at [272, 150] on button "+" at bounding box center [272, 150] width 7 height 10
type input "*"
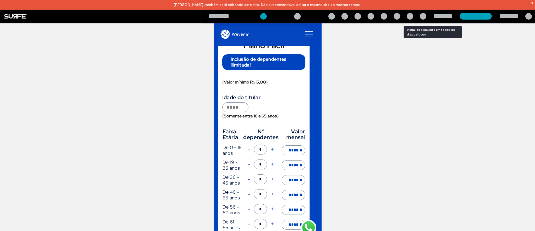
type input "*******"
click at [272, 150] on button "+" at bounding box center [272, 150] width 7 height 10
type input "*"
type input "*******"
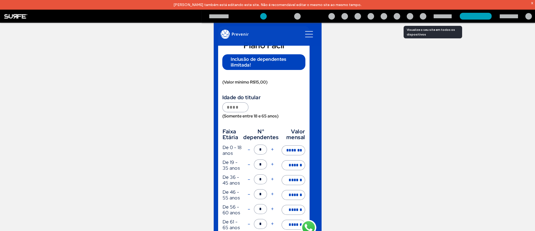
type input "*******"
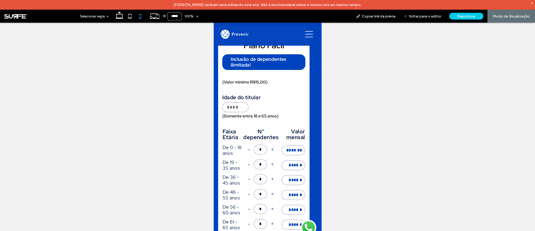
click at [272, 150] on button "+" at bounding box center [272, 150] width 7 height 10
type input "*"
type input "*******"
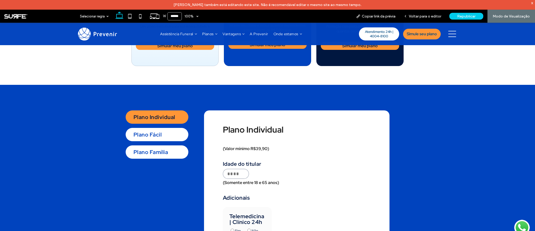
scroll to position [205, 0]
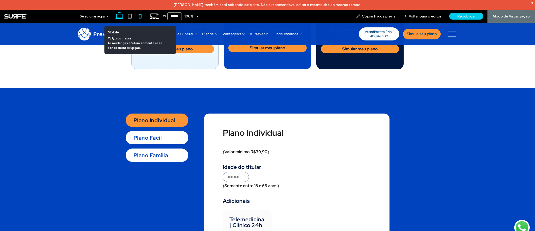
click at [137, 17] on icon at bounding box center [140, 16] width 10 height 10
type input "*****"
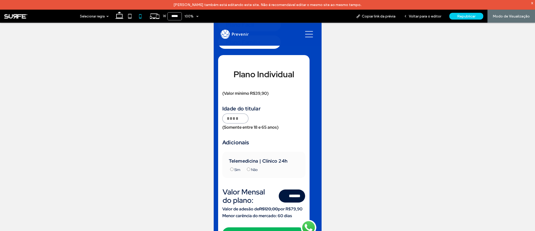
scroll to position [667, 0]
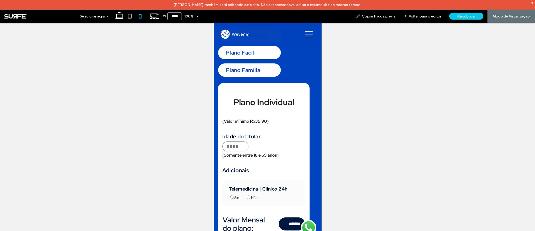
click at [244, 54] on div "Plano Fácil" at bounding box center [249, 52] width 63 height 13
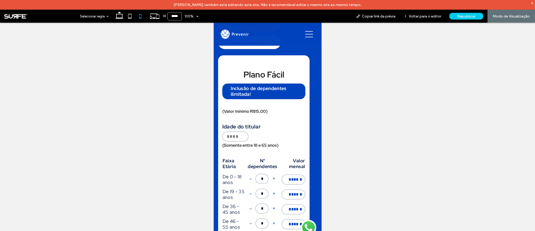
scroll to position [655, 0]
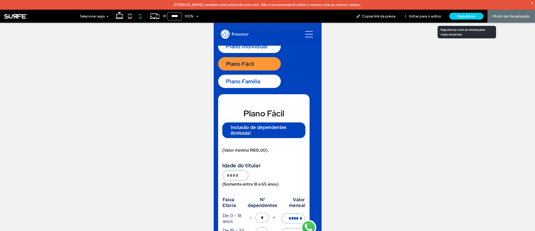
click at [473, 20] on div "Republicar" at bounding box center [466, 16] width 34 height 13
click at [464, 17] on span "Republicar" at bounding box center [466, 16] width 18 height 4
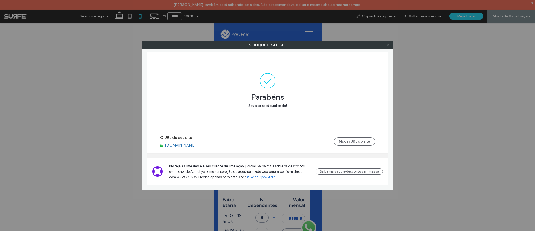
click at [389, 46] on icon at bounding box center [388, 45] width 4 height 4
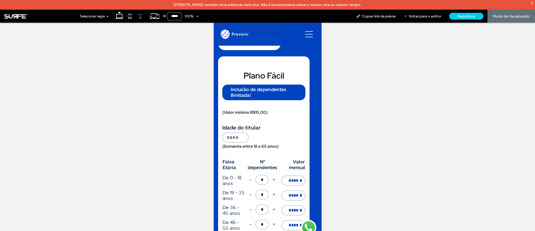
scroll to position [591, 0]
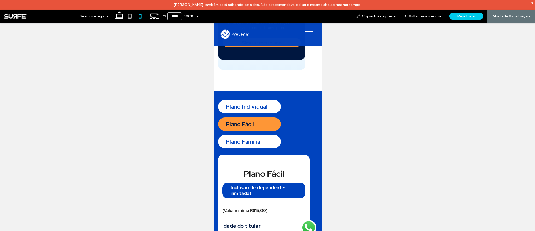
click at [251, 104] on div "Plano Individual" at bounding box center [249, 106] width 63 height 13
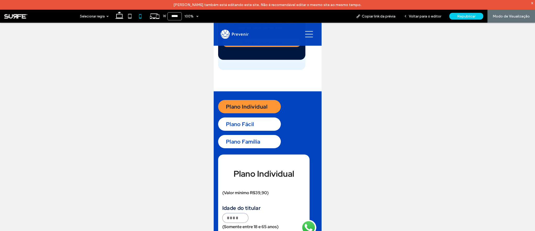
click at [248, 141] on div "Plano Família" at bounding box center [249, 141] width 63 height 13
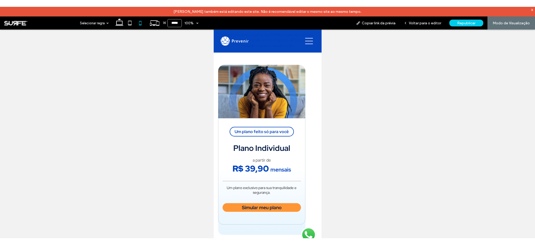
scroll to position [0, 0]
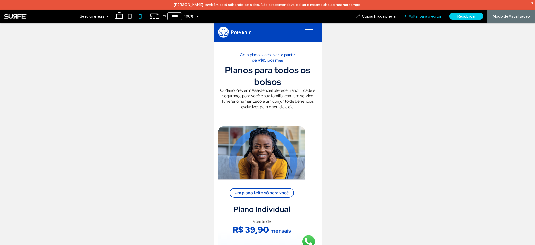
click at [428, 16] on span "Voltar para o editor" at bounding box center [425, 16] width 32 height 4
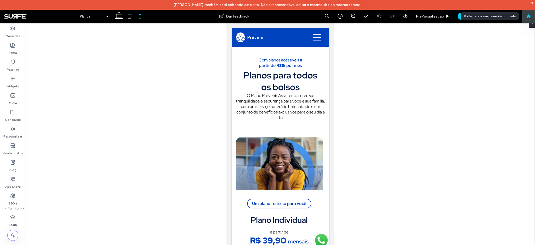
click at [529, 17] on icon at bounding box center [528, 16] width 4 height 4
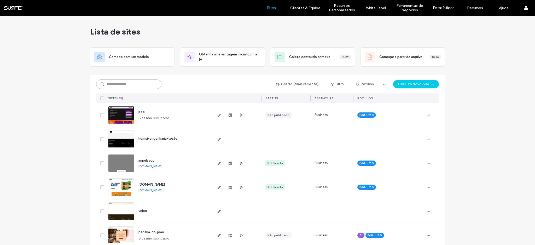
click at [136, 82] on input at bounding box center [128, 83] width 65 height 9
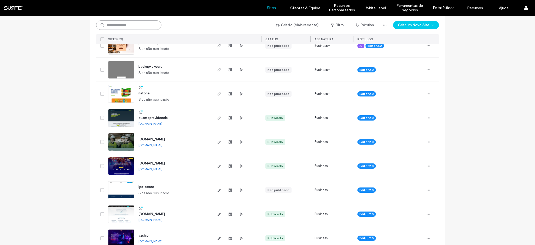
scroll to position [238, 0]
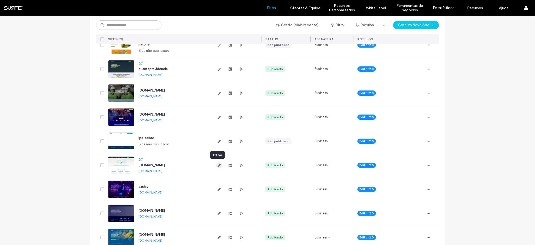
click at [217, 166] on icon "button" at bounding box center [219, 165] width 4 height 4
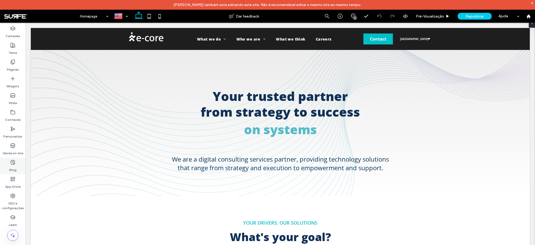
click at [13, 166] on label "Blog" at bounding box center [12, 168] width 7 height 7
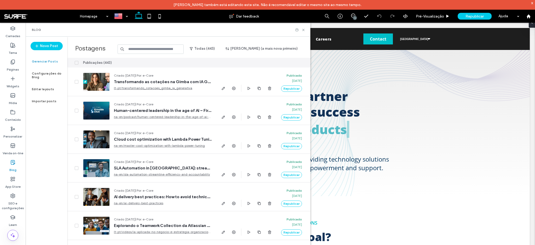
click at [140, 47] on input at bounding box center [151, 48] width 66 height 9
paste input "**********"
type input "**********"
paste input "**********"
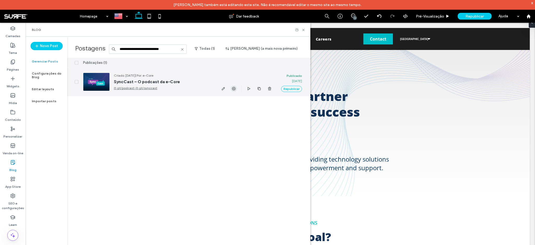
type input "**********"
click at [233, 91] on span "button" at bounding box center [234, 88] width 6 height 6
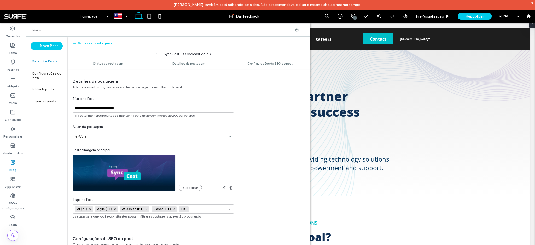
scroll to position [194, 0]
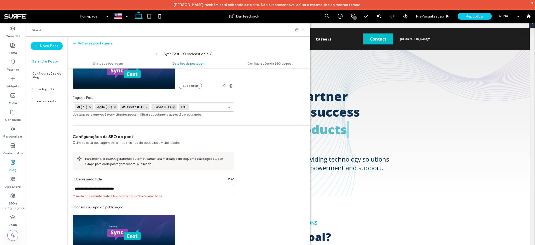
click at [173, 108] on icon at bounding box center [173, 107] width 3 height 3
type input "**********"
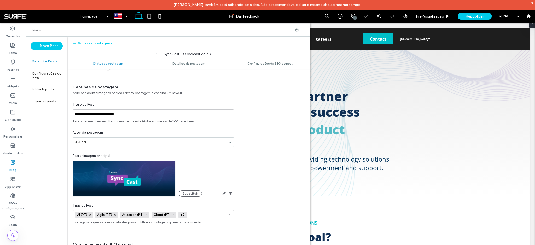
scroll to position [0, 0]
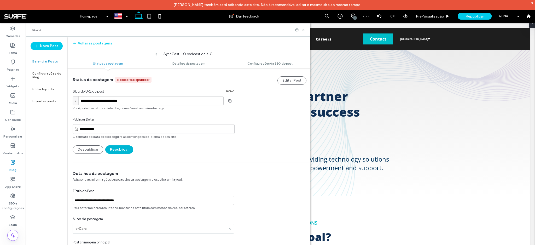
click at [110, 150] on button "Republicar" at bounding box center [119, 149] width 28 height 8
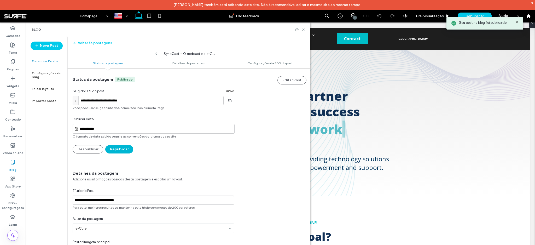
click at [121, 151] on button "Republicar" at bounding box center [119, 149] width 28 height 8
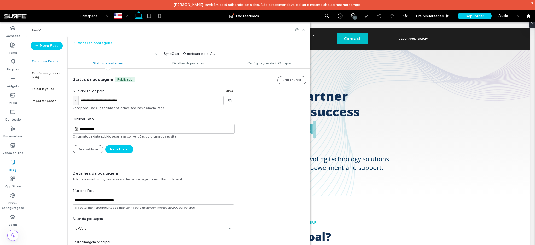
click at [52, 60] on label "Gerenciar Posts" at bounding box center [45, 61] width 26 height 4
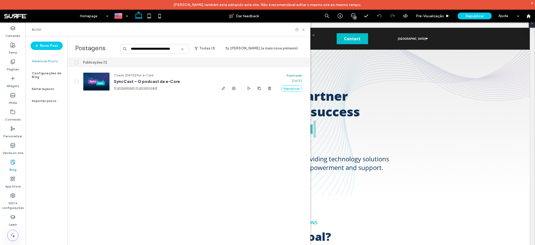
click at [160, 49] on input "**********" at bounding box center [154, 48] width 69 height 9
paste input "**********"
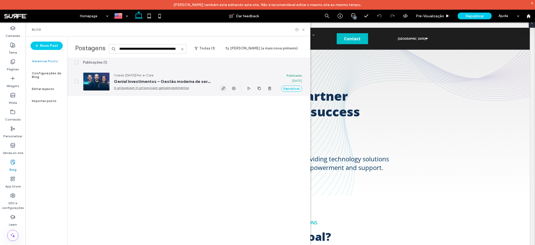
type input "**********"
click at [222, 89] on use "button" at bounding box center [223, 88] width 3 height 3
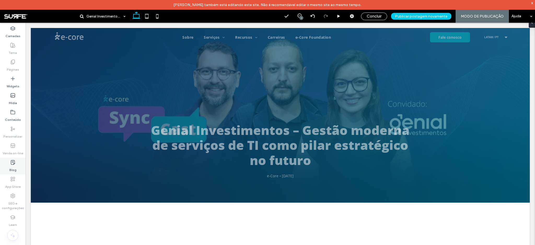
click at [14, 163] on use at bounding box center [13, 162] width 4 height 4
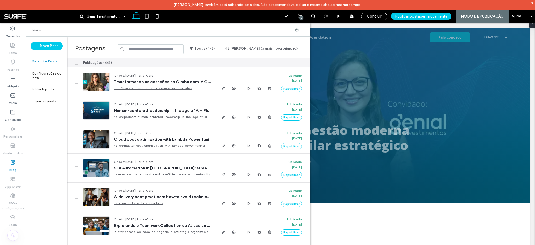
click at [155, 45] on input at bounding box center [151, 48] width 66 height 9
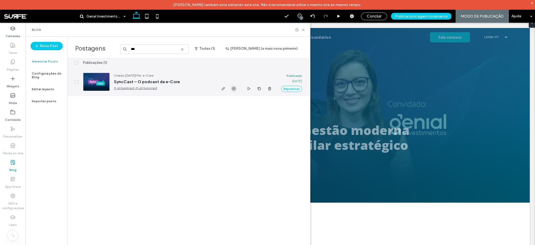
type input "***"
click at [233, 87] on icon "button" at bounding box center [234, 88] width 4 height 4
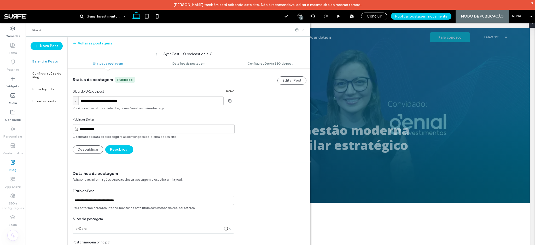
scroll to position [0, 0]
click at [112, 150] on button "Republicar" at bounding box center [119, 149] width 28 height 8
click at [43, 63] on label "Gerenciar Posts" at bounding box center [45, 62] width 26 height 4
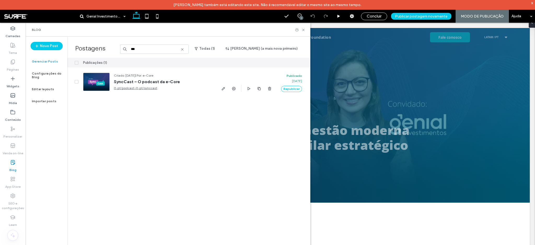
click at [148, 50] on input "***" at bounding box center [154, 48] width 69 height 9
paste input "**********"
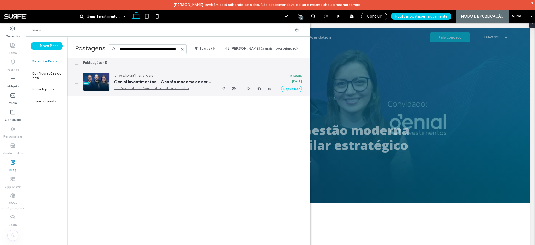
type input "**********"
click at [237, 90] on div at bounding box center [246, 88] width 52 height 7
click at [236, 89] on icon "button" at bounding box center [234, 88] width 4 height 4
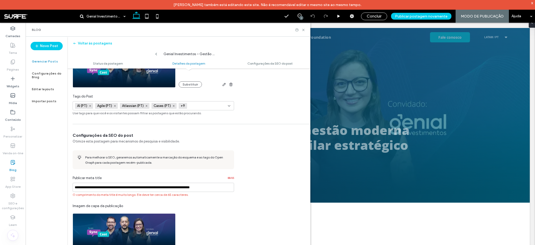
scroll to position [151, 0]
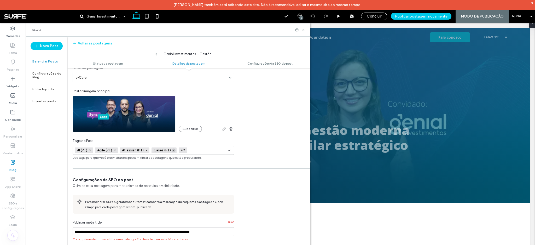
click at [174, 150] on icon at bounding box center [173, 150] width 3 height 3
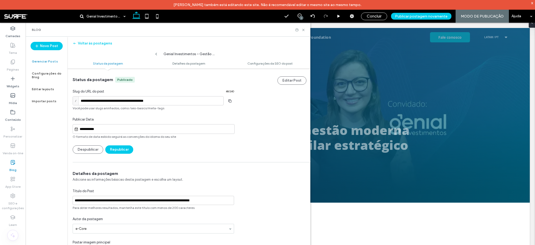
click at [52, 58] on div "Gerenciar Posts" at bounding box center [47, 61] width 42 height 12
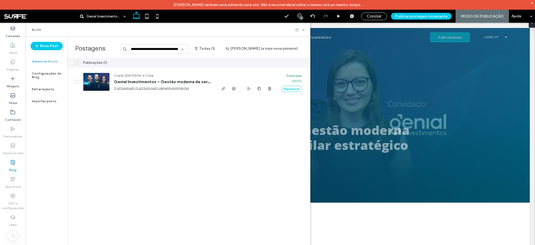
click at [185, 50] on input "**********" at bounding box center [154, 48] width 69 height 9
paste input
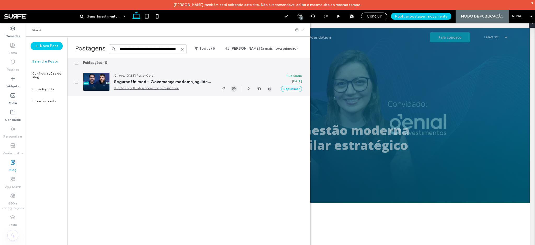
type input "**********"
click at [235, 90] on icon "button" at bounding box center [234, 88] width 4 height 4
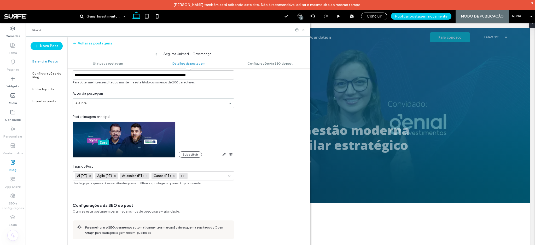
scroll to position [131, 0]
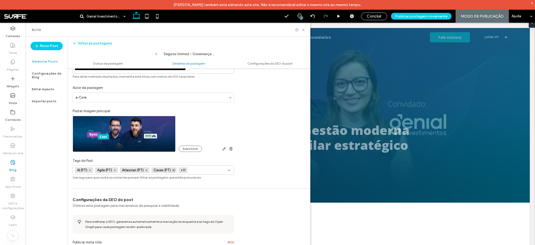
click at [173, 170] on icon at bounding box center [173, 170] width 3 height 3
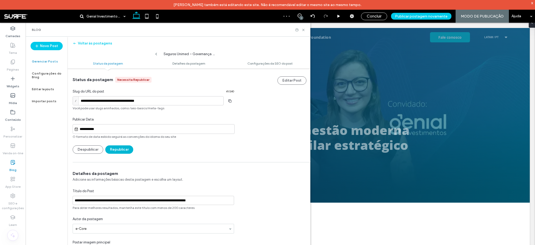
click at [118, 148] on button "Republicar" at bounding box center [119, 149] width 28 height 8
click at [51, 62] on label "Gerenciar Posts" at bounding box center [45, 62] width 26 height 4
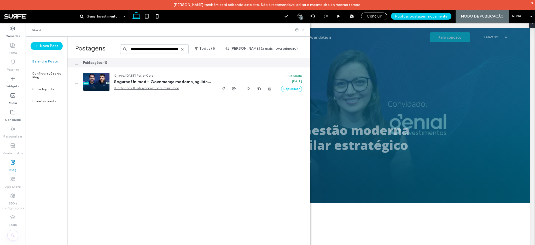
click at [142, 50] on input "**********" at bounding box center [154, 48] width 69 height 9
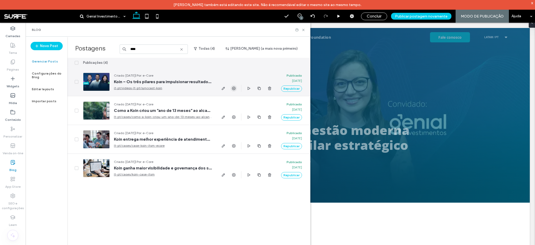
type input "****"
click at [234, 87] on icon "button" at bounding box center [234, 88] width 4 height 4
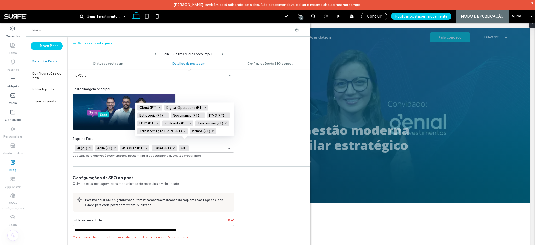
scroll to position [161, 0]
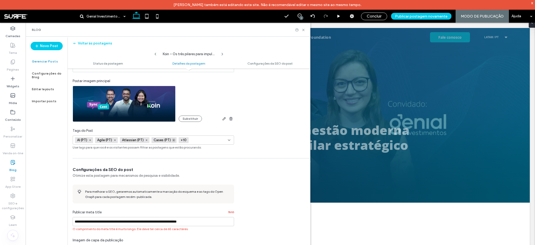
click at [173, 140] on icon at bounding box center [173, 140] width 3 height 3
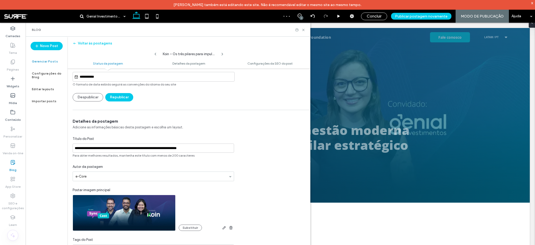
scroll to position [0, 0]
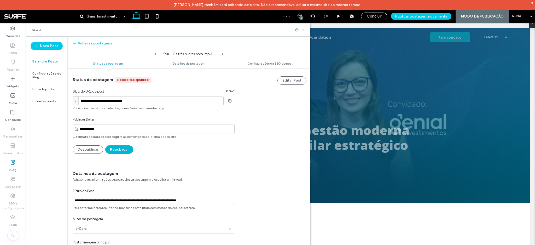
click at [119, 148] on button "Republicar" at bounding box center [119, 149] width 28 height 8
click at [40, 60] on label "Gerenciar Posts" at bounding box center [45, 62] width 26 height 4
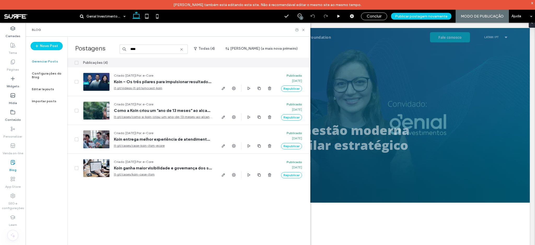
click at [153, 48] on input "****" at bounding box center [154, 48] width 68 height 9
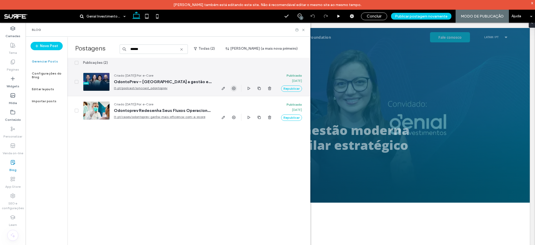
type input "******"
click at [232, 88] on use "button" at bounding box center [234, 88] width 4 height 4
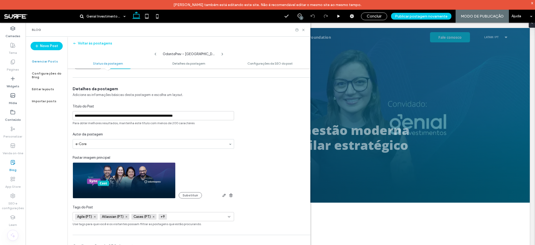
scroll to position [201, 0]
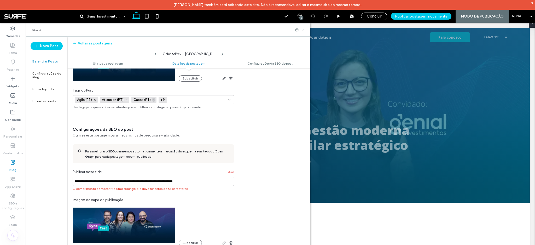
click at [153, 100] on use at bounding box center [154, 100] width 2 height 2
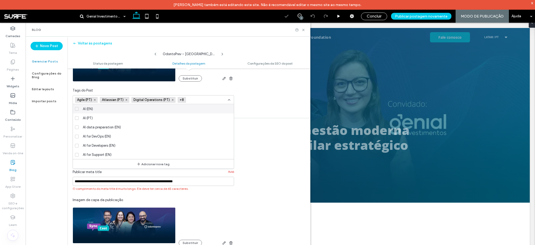
scroll to position [0, 0]
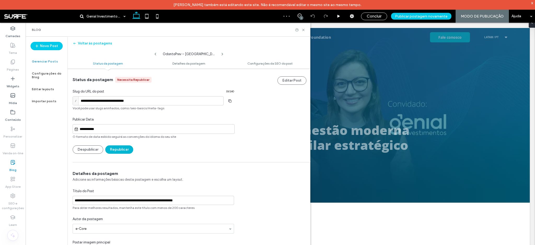
click at [129, 150] on button "Republicar" at bounding box center [119, 149] width 28 height 8
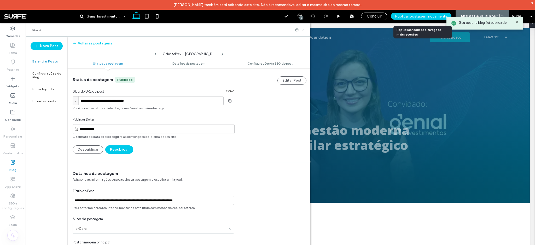
drag, startPoint x: 411, startPoint y: 16, endPoint x: 404, endPoint y: 27, distance: 13.8
click at [411, 15] on span "Publicar postagem novamente" at bounding box center [421, 16] width 52 height 4
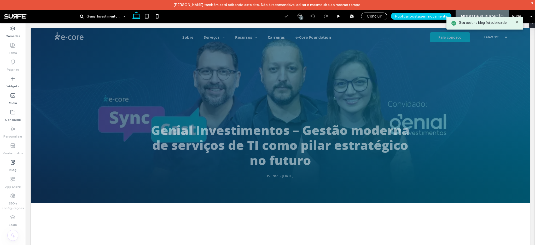
click at [404, 19] on div at bounding box center [267, 122] width 535 height 245
click at [372, 16] on span "Concluir" at bounding box center [374, 16] width 15 height 5
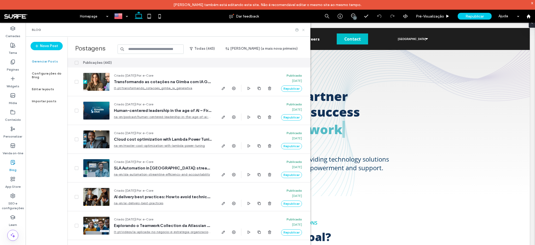
click at [304, 31] on use at bounding box center [303, 30] width 2 height 2
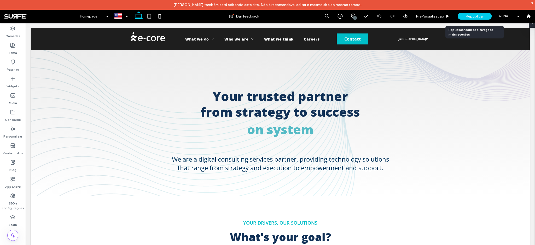
click at [478, 13] on div "Republicar" at bounding box center [475, 16] width 34 height 7
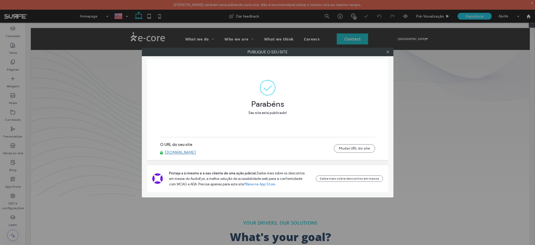
click at [391, 52] on div at bounding box center [388, 52] width 8 height 8
click at [389, 51] on icon at bounding box center [388, 52] width 4 height 4
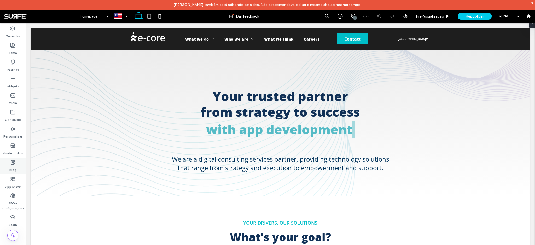
drag, startPoint x: 14, startPoint y: 159, endPoint x: 103, endPoint y: 46, distance: 143.9
click at [14, 159] on div "Blog" at bounding box center [13, 165] width 26 height 17
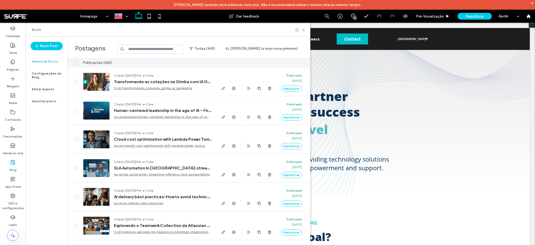
click at [177, 48] on input at bounding box center [151, 48] width 66 height 9
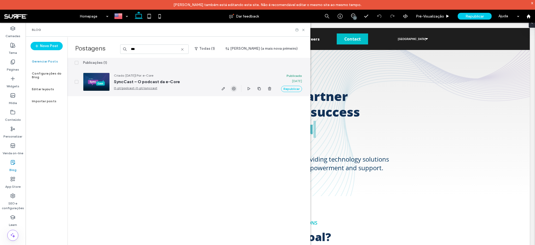
type input "***"
click at [235, 89] on icon "button" at bounding box center [234, 88] width 4 height 4
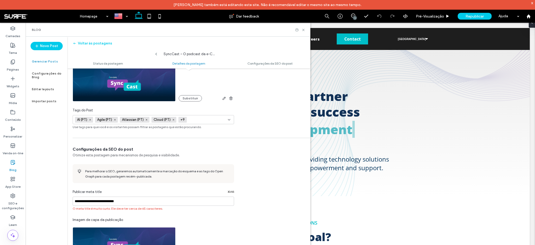
scroll to position [75, 0]
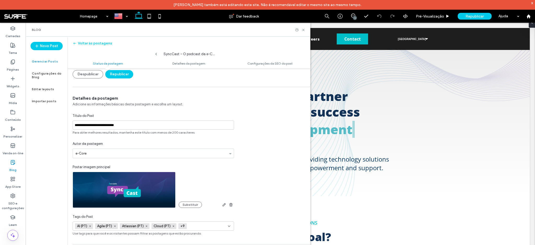
click at [38, 62] on label "Gerenciar Posts" at bounding box center [45, 62] width 26 height 4
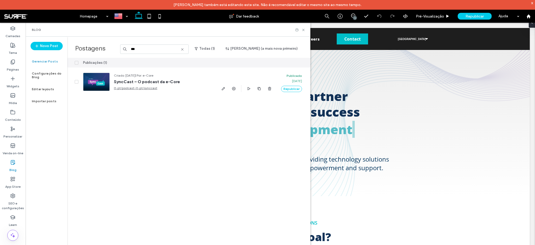
click at [156, 48] on input "***" at bounding box center [154, 48] width 69 height 9
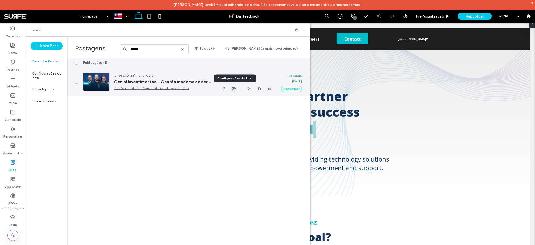
type input "******"
click at [235, 87] on use "button" at bounding box center [234, 89] width 4 height 4
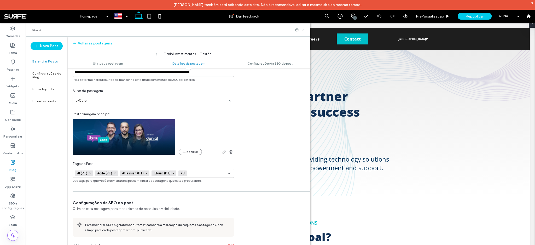
scroll to position [0, 0]
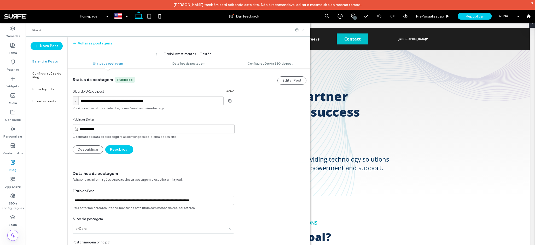
click at [45, 63] on label "Gerenciar Posts" at bounding box center [45, 62] width 26 height 4
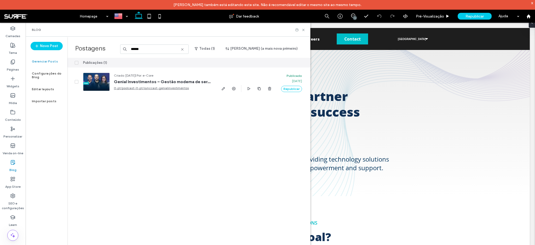
click at [176, 49] on input "******" at bounding box center [154, 48] width 69 height 9
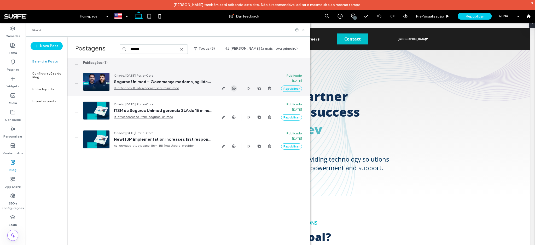
type input "*******"
click at [234, 86] on use "button" at bounding box center [234, 88] width 4 height 4
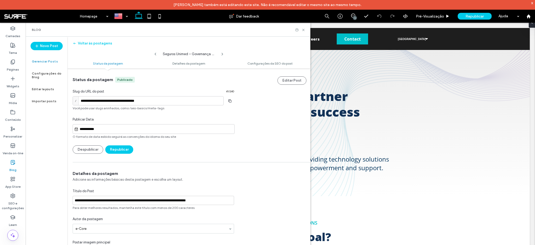
click at [50, 64] on div "Gerenciar Posts" at bounding box center [47, 61] width 42 height 12
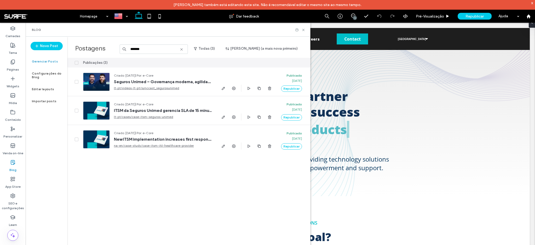
click at [154, 52] on input "*******" at bounding box center [154, 48] width 68 height 9
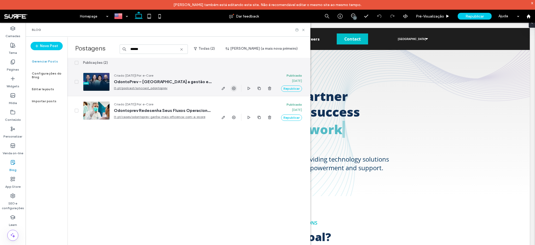
type input "******"
click at [232, 90] on span "button" at bounding box center [234, 88] width 6 height 6
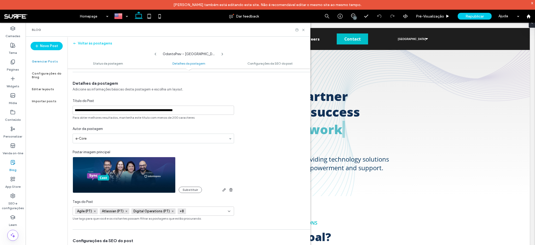
scroll to position [114, 0]
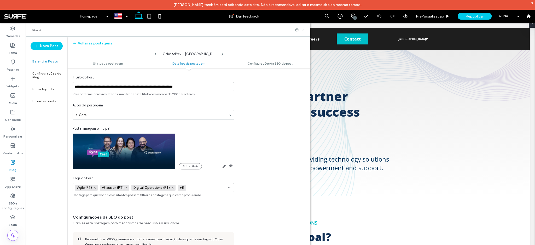
click at [303, 29] on icon at bounding box center [303, 30] width 4 height 4
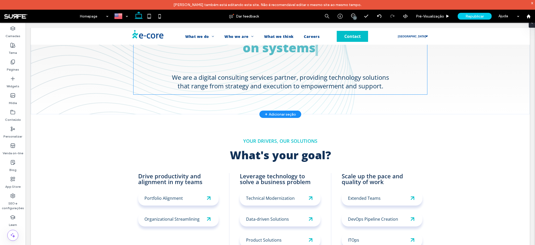
scroll to position [0, 0]
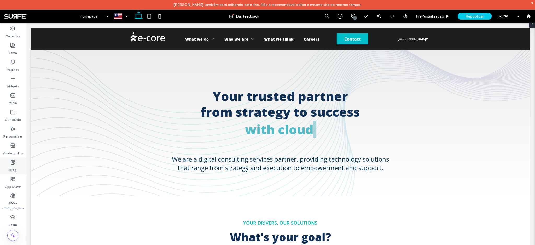
click at [10, 166] on label "Blog" at bounding box center [12, 168] width 7 height 7
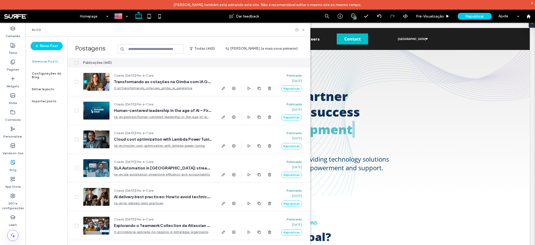
click at [143, 48] on input at bounding box center [151, 48] width 66 height 9
drag, startPoint x: 305, startPoint y: 31, endPoint x: 229, endPoint y: 24, distance: 75.8
click at [305, 31] on icon at bounding box center [303, 30] width 4 height 4
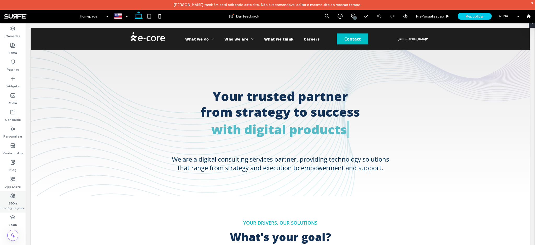
click at [11, 201] on label "SEO e configurações" at bounding box center [13, 204] width 26 height 12
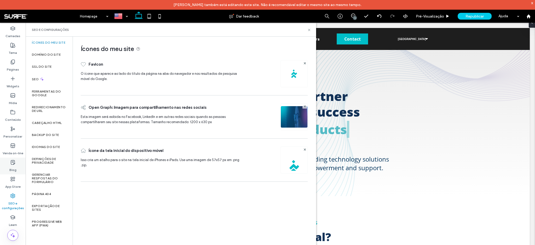
click at [10, 165] on label "Blog" at bounding box center [12, 168] width 7 height 7
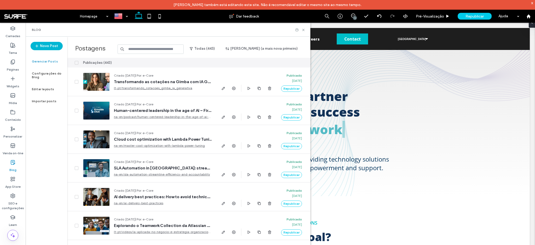
click at [53, 47] on button "Novo Post" at bounding box center [47, 46] width 32 height 8
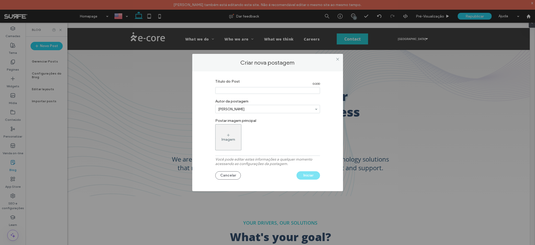
click at [227, 86] on section "Título do Post 0 / 200" at bounding box center [267, 87] width 105 height 20
click at [226, 87] on input "Título do Post" at bounding box center [267, 90] width 105 height 7
type input "*****"
click at [227, 135] on icon at bounding box center [228, 135] width 4 height 4
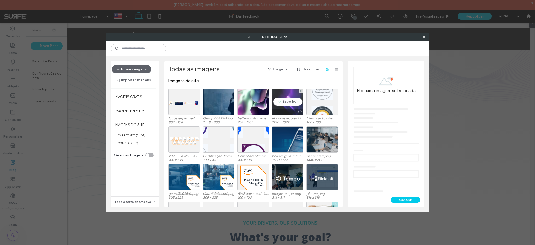
click at [291, 101] on div "Escolher" at bounding box center [287, 102] width 31 height 26
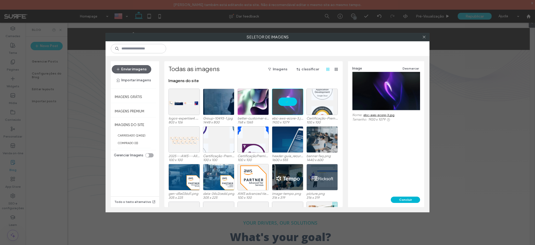
click at [403, 198] on button "Concluir" at bounding box center [405, 199] width 29 height 6
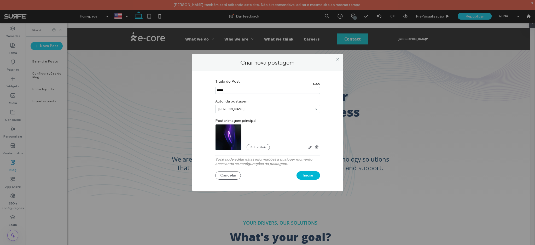
click at [310, 177] on button "Iniciar" at bounding box center [308, 175] width 24 height 8
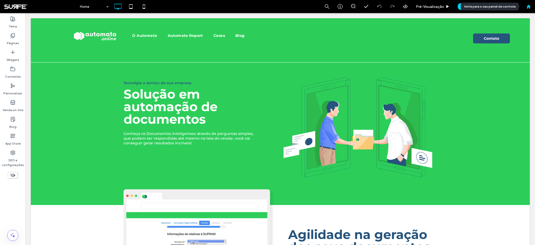
click at [527, 8] on icon at bounding box center [528, 6] width 4 height 4
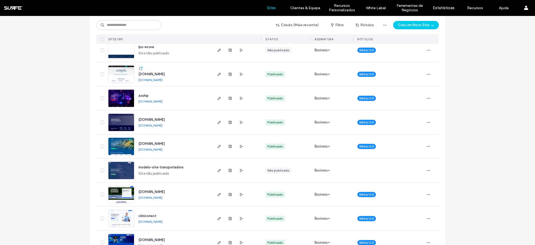
scroll to position [435, 0]
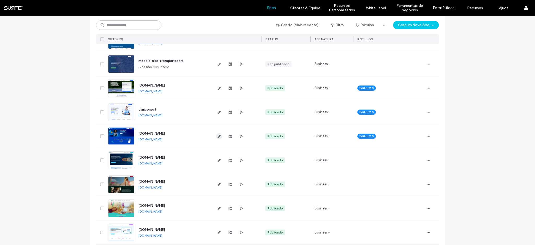
click at [217, 135] on icon "button" at bounding box center [219, 136] width 4 height 4
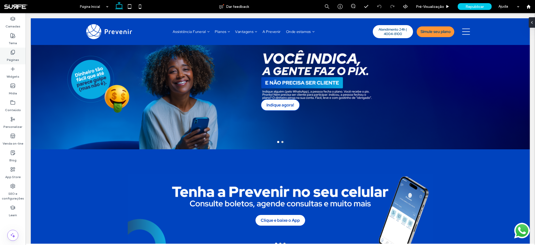
click at [12, 54] on use at bounding box center [13, 52] width 4 height 4
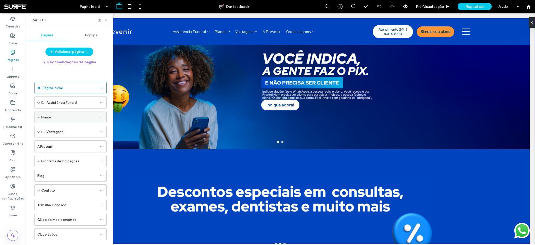
click at [67, 112] on div "Planos" at bounding box center [69, 116] width 56 height 11
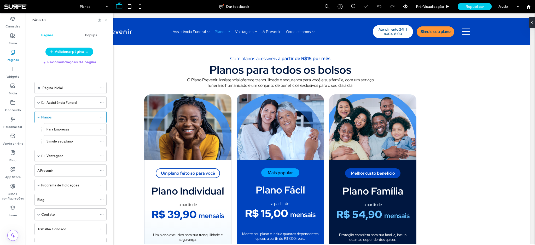
click at [106, 20] on icon at bounding box center [106, 20] width 4 height 4
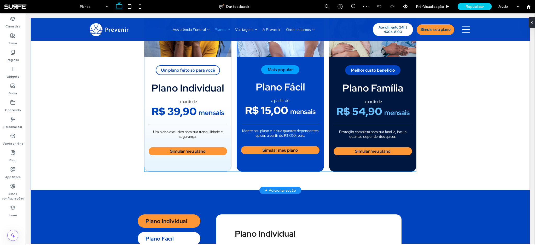
scroll to position [252, 0]
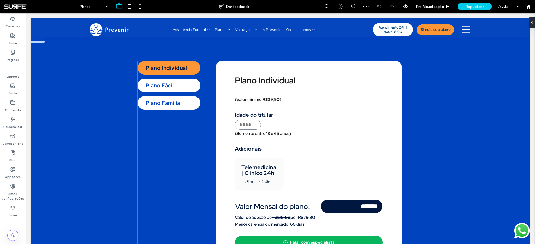
click at [276, 115] on h4 "Idade do titular" at bounding box center [309, 115] width 148 height 6
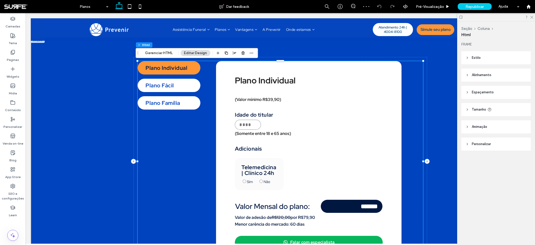
click at [276, 115] on div "Plano Individual Plano Fácil Plano Família Plano Individual (Valor mínimo R$39,…" at bounding box center [280, 161] width 285 height 200
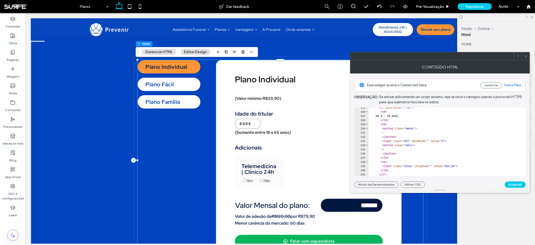
scroll to position [534, 0]
click at [165, 88] on div "Plano Fácil" at bounding box center [169, 84] width 63 height 13
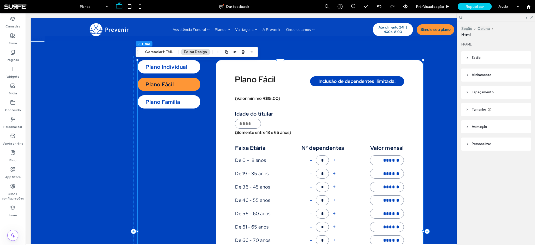
click at [180, 106] on div "Plano Família" at bounding box center [169, 101] width 63 height 13
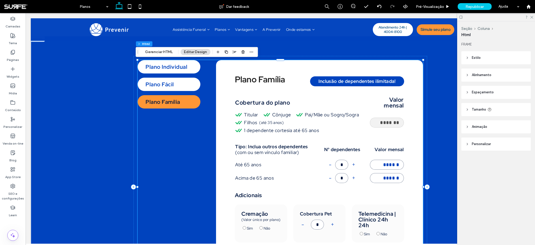
click at [246, 102] on th "Cobertura do plano" at bounding box center [302, 104] width 134 height 15
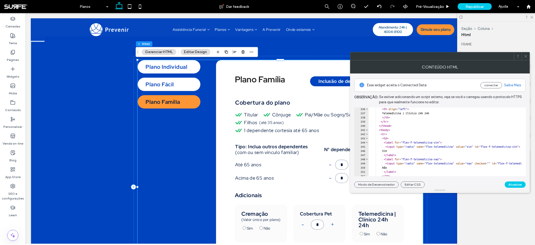
scroll to position [1384, 0]
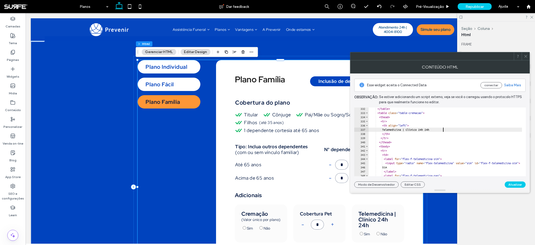
click at [443, 129] on div "</ table > < table class = "table-cremacao" > < thead > < tr > < th align = "le…" at bounding box center [515, 143] width 292 height 73
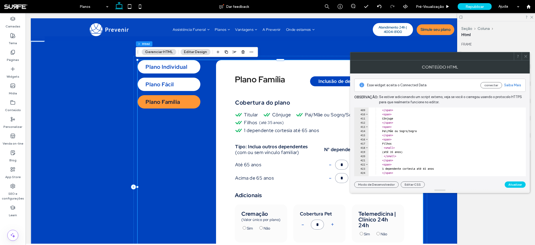
scroll to position [1717, 0]
drag, startPoint x: 413, startPoint y: 139, endPoint x: 388, endPoint y: 139, distance: 24.6
click at [388, 139] on div "Cônjuge </ span > < span > Pai/Mãe ou Sogro/Sogra </ span > < span > Filhos < s…" at bounding box center [515, 139] width 292 height 73
type textarea "**********"
click at [517, 183] on button "Atualizar" at bounding box center [515, 184] width 21 height 6
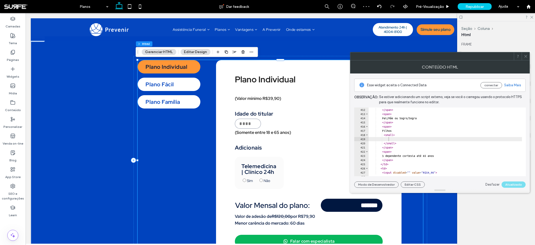
click at [160, 106] on div "Plano Família" at bounding box center [169, 101] width 63 height 13
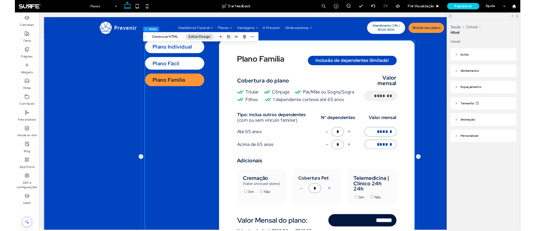
scroll to position [256, 0]
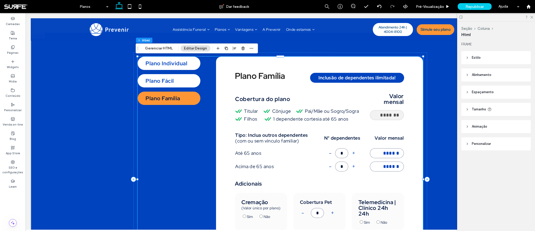
click at [176, 69] on div "Plano Individual" at bounding box center [169, 63] width 63 height 13
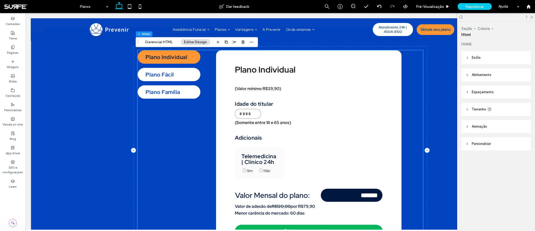
scroll to position [271, 0]
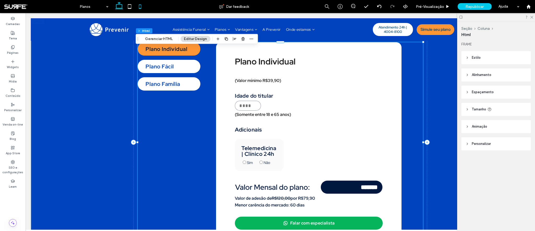
click at [138, 7] on icon at bounding box center [140, 6] width 10 height 10
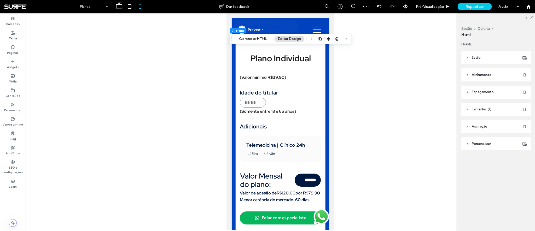
scroll to position [687, 0]
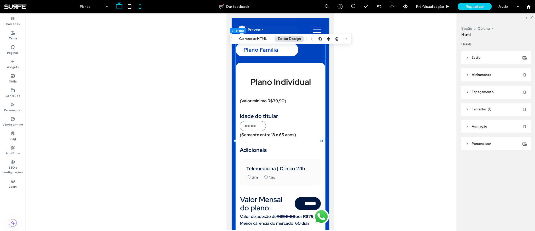
click at [117, 4] on icon at bounding box center [119, 6] width 10 height 10
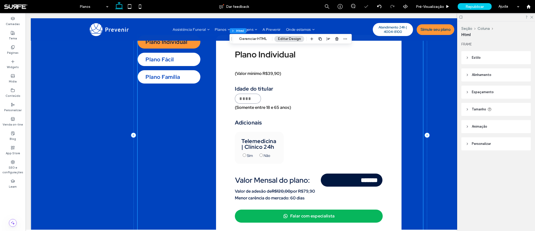
scroll to position [264, 0]
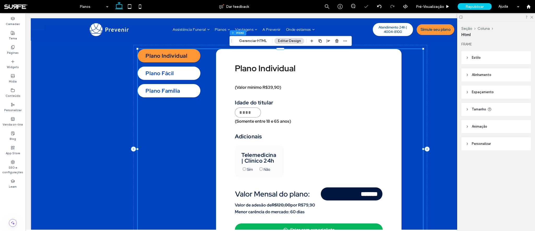
click at [175, 77] on div "Plano Fácil" at bounding box center [169, 73] width 63 height 13
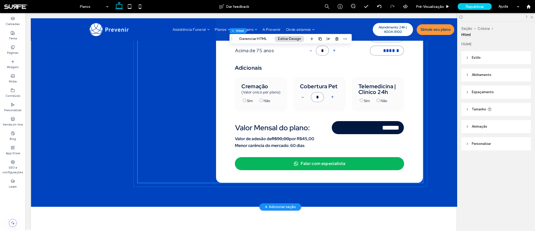
scroll to position [464, 0]
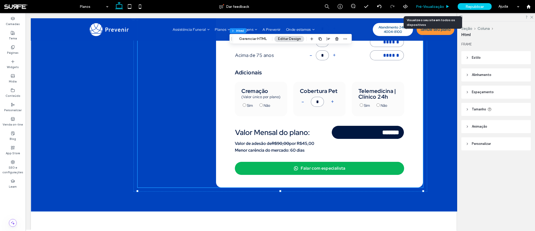
click at [441, 11] on div "Pré-Visualizaçāo" at bounding box center [433, 6] width 42 height 13
click at [432, 6] on span "Pré-Visualizaçāo" at bounding box center [430, 6] width 28 height 4
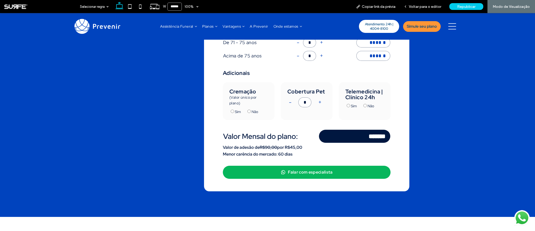
scroll to position [460, 0]
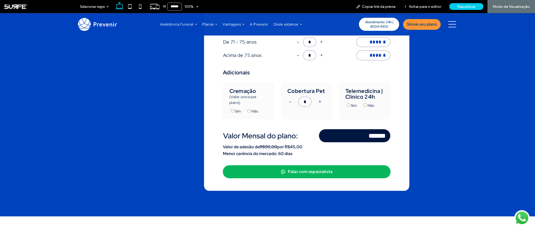
click at [318, 102] on button "+" at bounding box center [320, 102] width 7 height 10
type input "*"
type input "*******"
click at [318, 102] on button "+" at bounding box center [320, 102] width 7 height 10
type input "*"
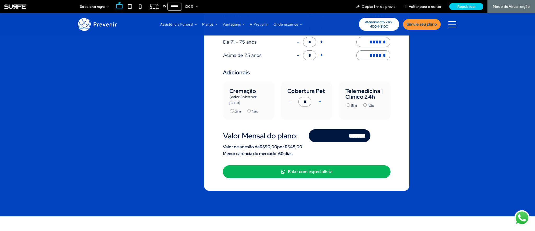
type input "*******"
click at [318, 102] on button "+" at bounding box center [320, 102] width 7 height 10
type input "*"
type input "*******"
click at [318, 102] on button "+" at bounding box center [320, 102] width 7 height 10
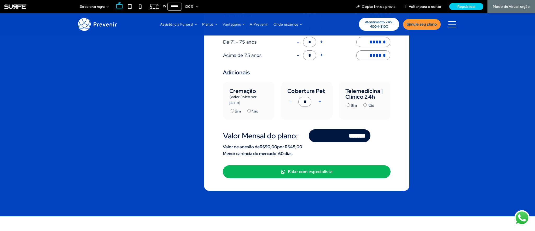
type input "*"
type input "*******"
click at [318, 102] on button "+" at bounding box center [320, 102] width 7 height 10
type input "*"
type input "*******"
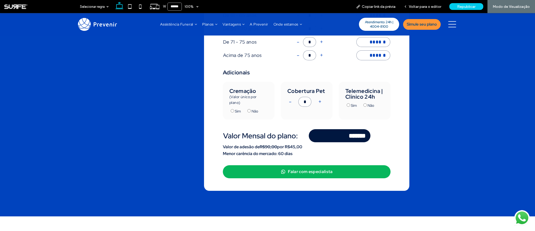
click at [318, 102] on button "+" at bounding box center [320, 102] width 7 height 10
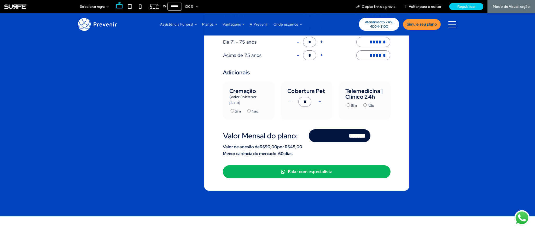
click at [318, 102] on button "+" at bounding box center [320, 102] width 7 height 10
click at [290, 102] on button "-" at bounding box center [290, 102] width 6 height 10
type input "*"
type input "*******"
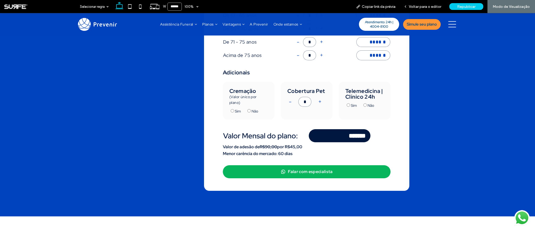
click at [290, 102] on button "-" at bounding box center [290, 102] width 6 height 10
type input "*"
type input "*******"
click at [290, 102] on button "-" at bounding box center [290, 102] width 6 height 10
type input "*"
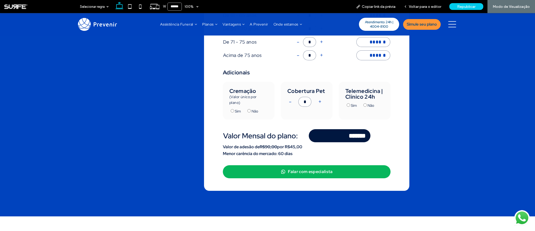
type input "*******"
click at [290, 102] on button "-" at bounding box center [290, 102] width 6 height 10
type input "*"
type input "*******"
click at [290, 102] on button "-" at bounding box center [290, 102] width 6 height 10
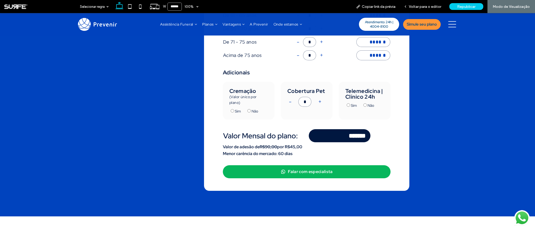
type input "*"
type input "*******"
click at [422, 8] on span "Voltar para o editor" at bounding box center [425, 6] width 32 height 4
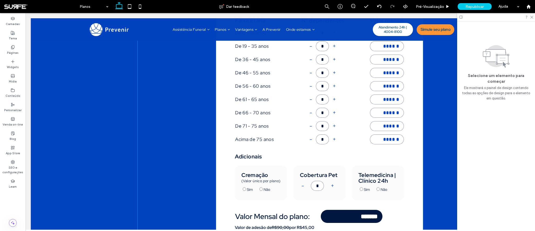
scroll to position [391, 0]
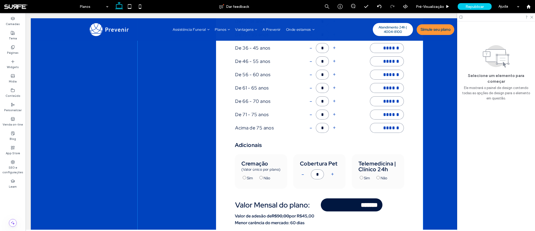
click at [249, 116] on td "De 71 - 75 anos" at bounding box center [263, 115] width 57 height 13
click at [249, 116] on div "Plano Individual Plano Fácil Plano Família Plano Individual (Valor mínimo R$39,…" at bounding box center [280, 90] width 285 height 339
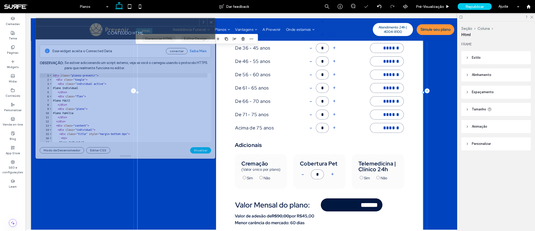
drag, startPoint x: 416, startPoint y: 51, endPoint x: 102, endPoint y: 24, distance: 315.6
click at [102, 24] on div at bounding box center [117, 22] width 163 height 8
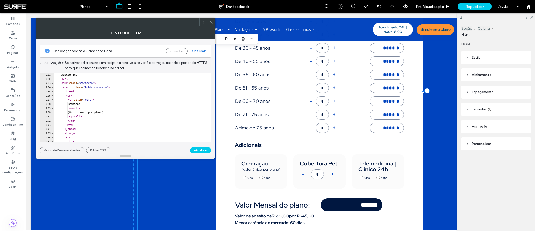
scroll to position [1174, 0]
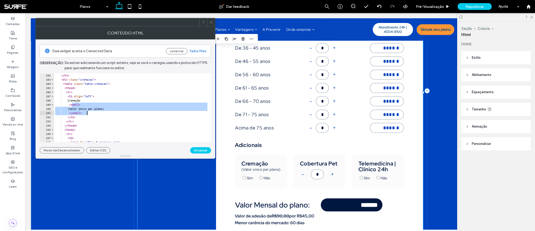
drag, startPoint x: 71, startPoint y: 105, endPoint x: 94, endPoint y: 114, distance: 25.2
click at [94, 114] on div "</ h3 > < div class = "cremacao" > < table class = "table-cremacao" > < thead >…" at bounding box center [200, 109] width 292 height 73
click at [97, 116] on div "</ h3 > < div class = "cremacao" > < table class = "table-cremacao" > < thead >…" at bounding box center [200, 109] width 292 height 73
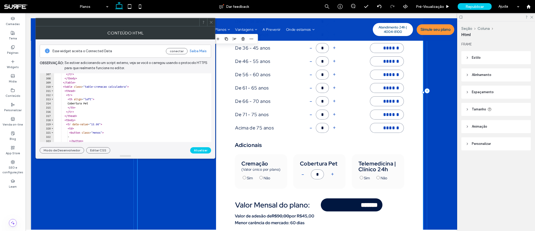
scroll to position [1280, 0]
click at [80, 110] on div "</ tr > </ tbody > </ table > < table class = "table-cremacao calculadora" > < …" at bounding box center [200, 108] width 292 height 73
click at [82, 109] on div "</ tr > </ tbody > </ table > < table class = "table-cremacao calculadora" > < …" at bounding box center [200, 108] width 292 height 73
type textarea "*****"
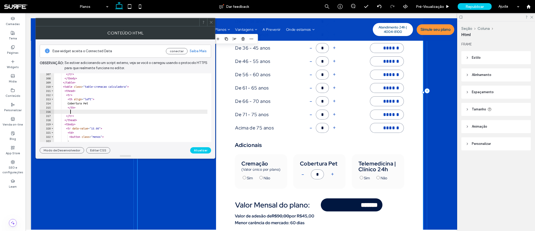
paste textarea "********"
drag, startPoint x: 114, startPoint y: 117, endPoint x: 76, endPoint y: 116, distance: 38.4
click at [76, 116] on div "</ tr > </ tbody > </ table > < table class = "table-cremacao calculadora" > < …" at bounding box center [200, 108] width 292 height 73
click at [89, 111] on div "</ tr > </ tbody > </ table > < table class = "table-cremacao calculadora" > < …" at bounding box center [200, 108] width 292 height 73
click at [99, 117] on div "</ tr > </ tbody > </ table > < table class = "table-cremacao calculadora" > < …" at bounding box center [200, 108] width 292 height 73
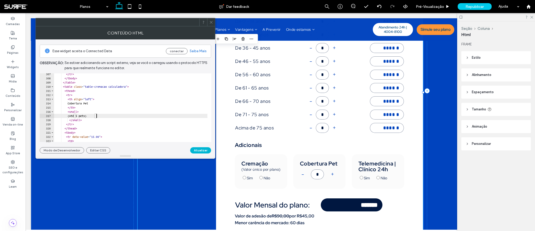
type textarea "**********"
click at [201, 148] on button "Atualizar" at bounding box center [200, 150] width 21 height 6
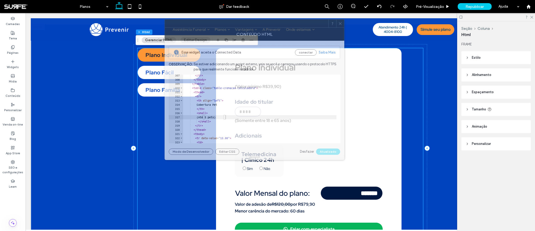
scroll to position [265, 0]
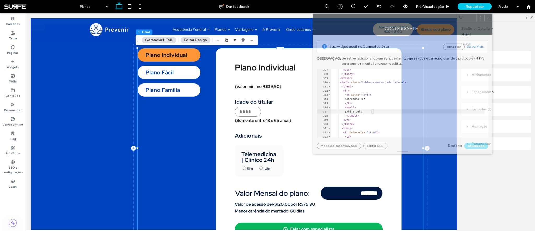
drag, startPoint x: 169, startPoint y: 27, endPoint x: 446, endPoint y: 22, distance: 277.1
click at [446, 22] on div "Conteúdo HTML" at bounding box center [403, 28] width 180 height 13
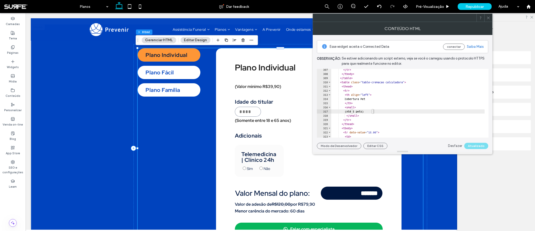
click at [174, 78] on div "Plano Fácil" at bounding box center [169, 72] width 63 height 13
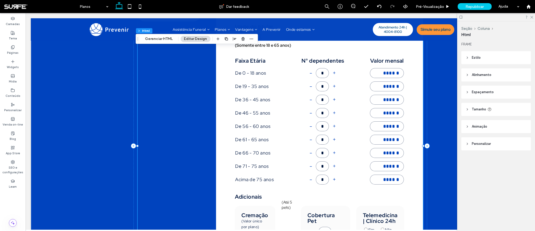
scroll to position [231, 0]
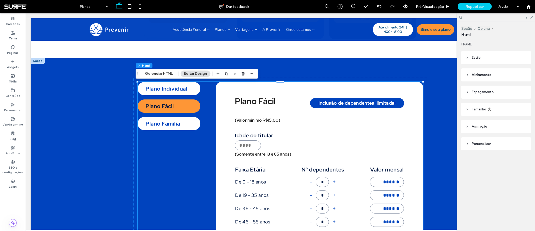
click at [163, 126] on div "Plano Família" at bounding box center [169, 123] width 63 height 13
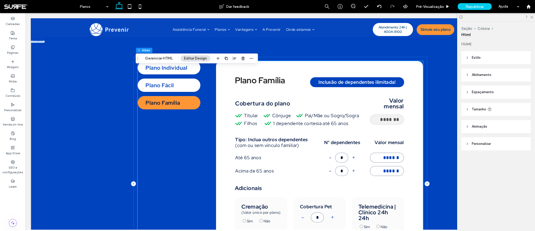
scroll to position [246, 0]
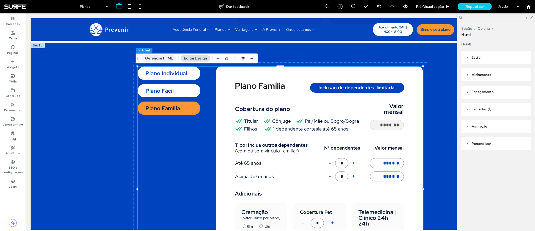
click at [159, 58] on button "Gerenciar HTML" at bounding box center [159, 58] width 34 height 6
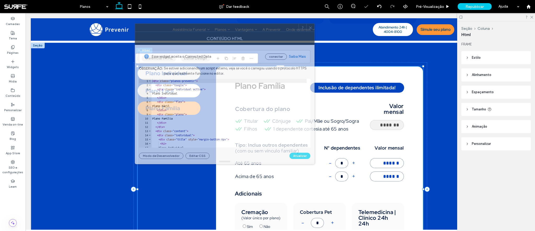
drag, startPoint x: 425, startPoint y: 51, endPoint x: 195, endPoint y: 25, distance: 232.0
click at [195, 25] on div at bounding box center [216, 28] width 163 height 8
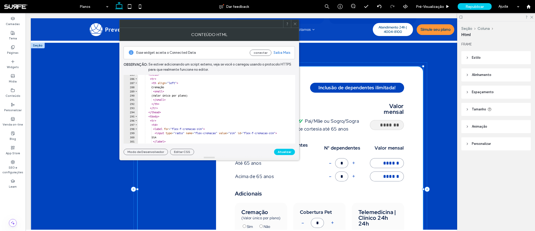
scroll to position [1180, 0]
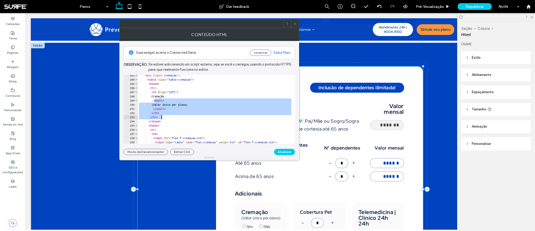
drag, startPoint x: 155, startPoint y: 100, endPoint x: 184, endPoint y: 119, distance: 35.0
click at [184, 119] on div "< div class = "cremacao" > < table class = "table-cremacao" > < thead > < tr > …" at bounding box center [284, 109] width 292 height 73
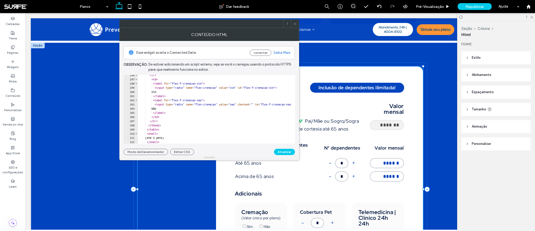
scroll to position [1261, 0]
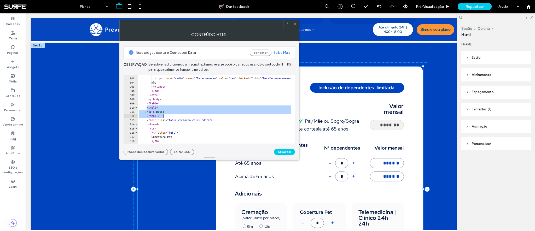
drag, startPoint x: 147, startPoint y: 109, endPoint x: 173, endPoint y: 115, distance: 26.4
click at [173, 115] on div "< label for = "flex-f-cremacao-nao" > < input type = "radio" name = "flex-crema…" at bounding box center [284, 108] width 292 height 73
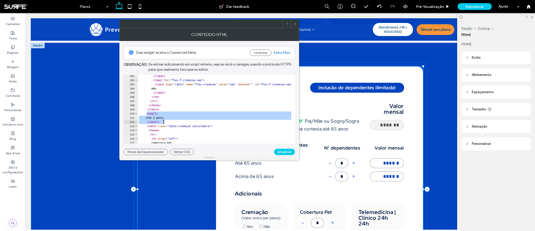
scroll to position [1258, 0]
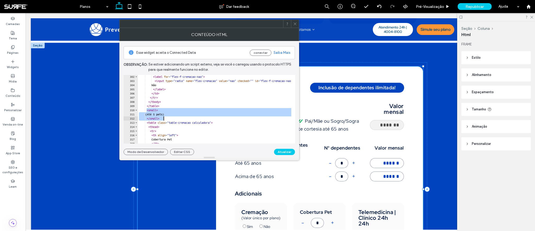
paste textarea "Cursor at row 312"
type textarea "*****"
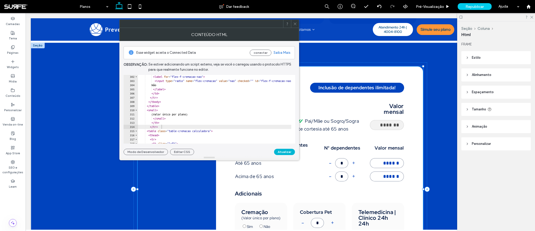
click at [285, 151] on button "Atualizar" at bounding box center [284, 152] width 21 height 6
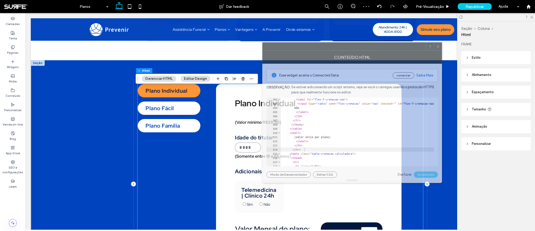
scroll to position [226, 0]
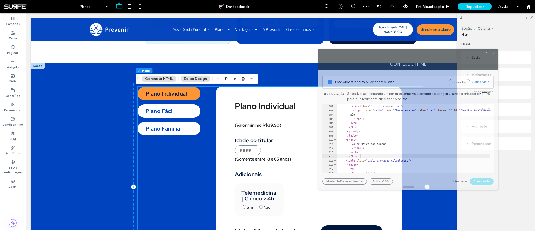
drag, startPoint x: 214, startPoint y: 30, endPoint x: 380, endPoint y: 54, distance: 167.1
click at [380, 54] on div at bounding box center [399, 53] width 163 height 8
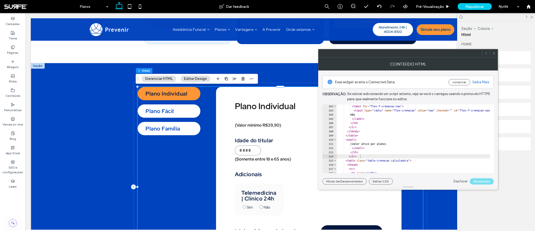
click at [168, 115] on div "Plano Fácil" at bounding box center [169, 110] width 63 height 13
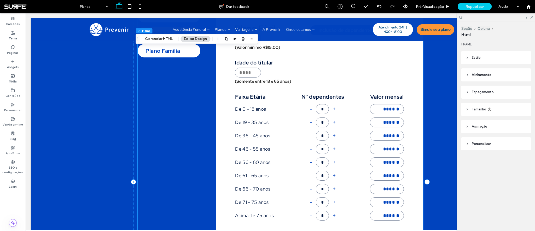
scroll to position [273, 0]
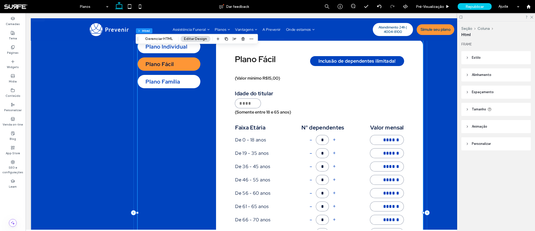
click at [183, 85] on div "Plano Família" at bounding box center [169, 81] width 63 height 13
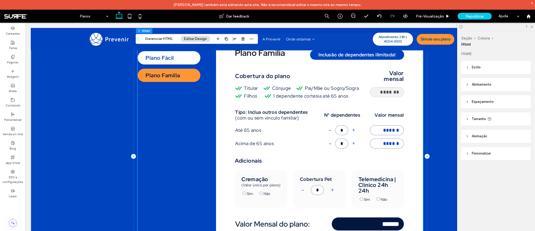
scroll to position [291, 0]
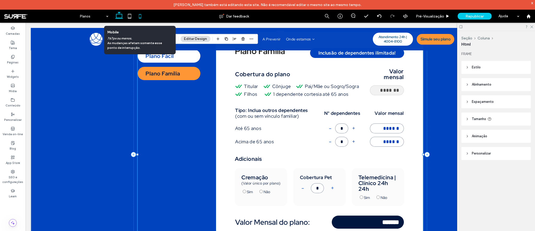
click at [140, 17] on icon at bounding box center [140, 16] width 10 height 10
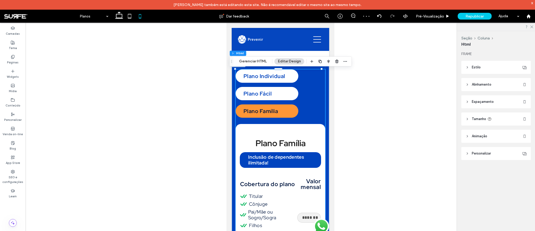
scroll to position [618, 0]
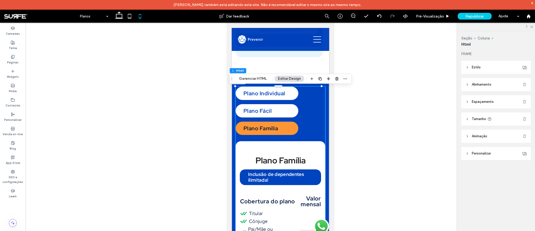
click at [271, 114] on div "Plano Fácil" at bounding box center [266, 110] width 63 height 13
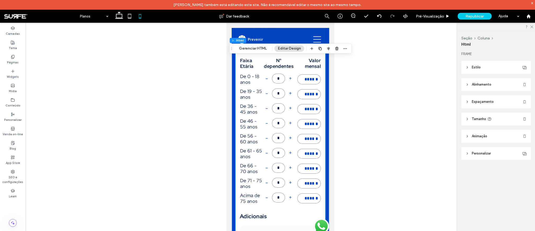
scroll to position [798, 0]
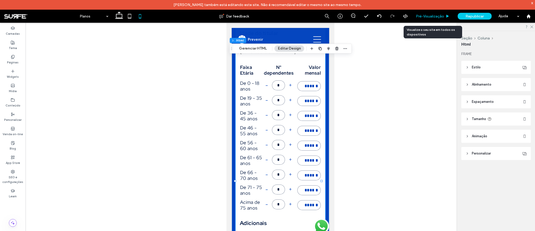
click at [432, 15] on span "Pré-Visualizaçāo" at bounding box center [430, 16] width 28 height 4
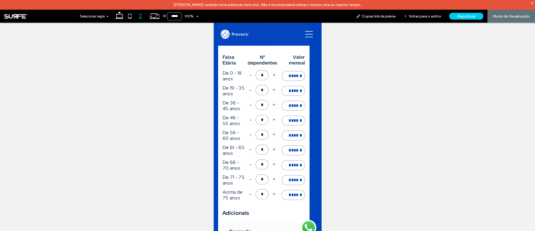
scroll to position [787, 0]
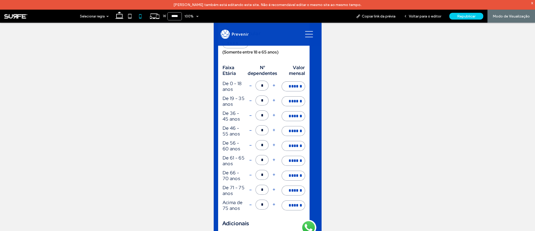
click at [272, 87] on button "+" at bounding box center [273, 86] width 7 height 10
type input "*"
type input "******"
click at [250, 86] on button "-" at bounding box center [250, 86] width 6 height 10
type input "*"
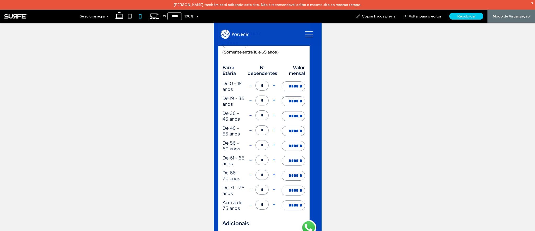
type input "******"
click at [274, 89] on button "+" at bounding box center [273, 86] width 7 height 10
type input "*"
type input "******"
click at [249, 86] on button "-" at bounding box center [250, 86] width 6 height 10
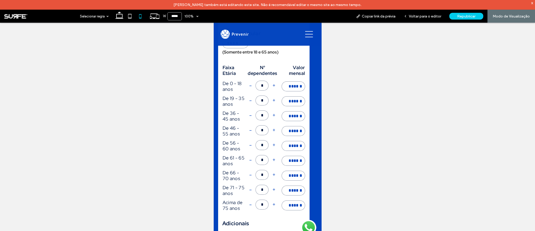
type input "*"
type input "******"
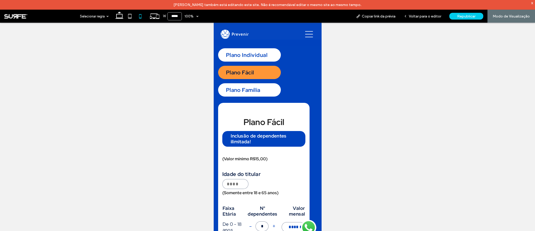
scroll to position [646, 0]
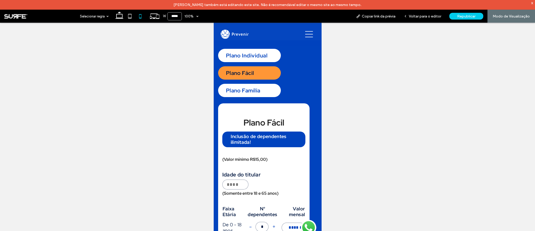
click at [253, 90] on div "Plano Família" at bounding box center [249, 90] width 63 height 13
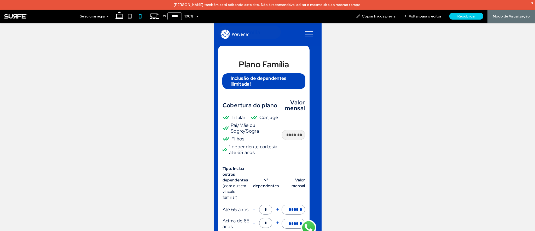
scroll to position [804, 0]
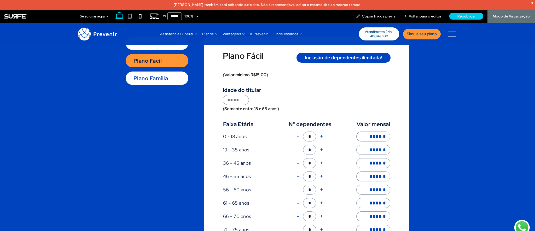
scroll to position [239, 0]
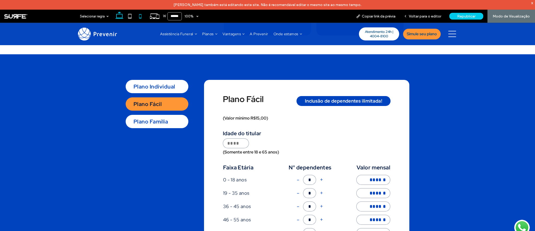
click at [138, 16] on icon at bounding box center [140, 16] width 10 height 10
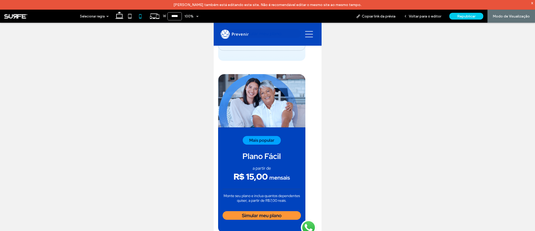
type input "*****"
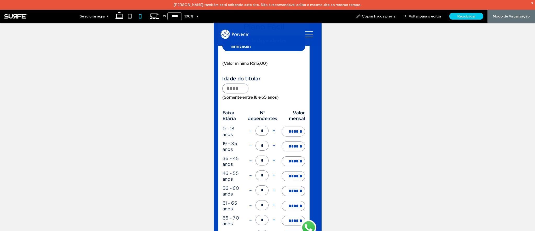
scroll to position [732, 0]
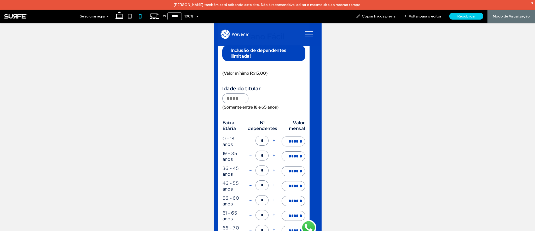
click at [238, 96] on input "**" at bounding box center [235, 98] width 26 height 10
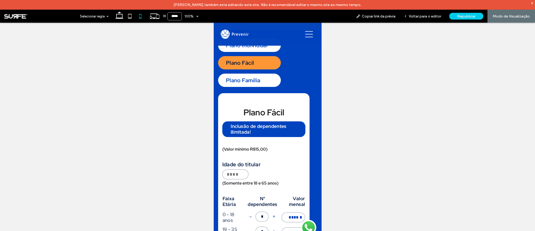
scroll to position [610, 0]
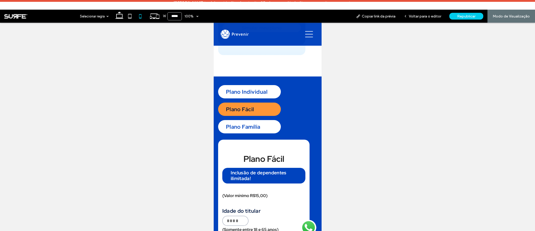
click at [262, 129] on div "Plano Família" at bounding box center [249, 126] width 63 height 13
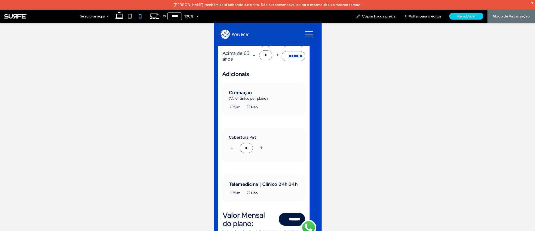
scroll to position [876, 0]
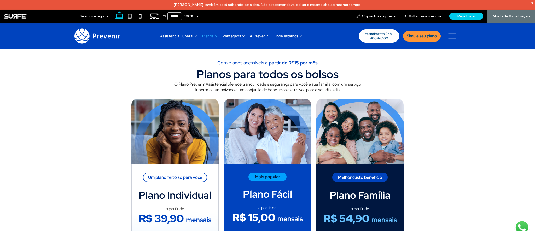
click at [108, 37] on img at bounding box center [97, 35] width 46 height 15
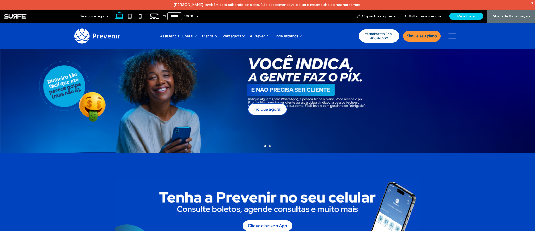
click at [463, 16] on span "Republicar" at bounding box center [466, 16] width 18 height 4
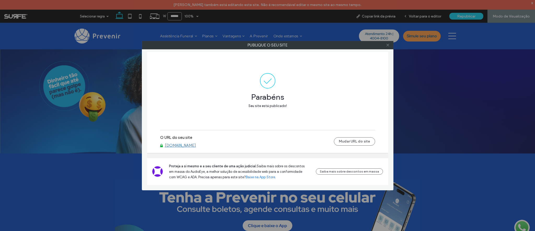
click at [389, 45] on icon at bounding box center [388, 45] width 4 height 4
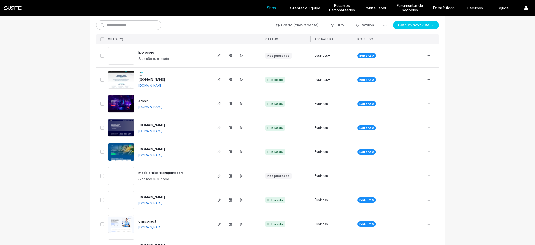
scroll to position [425, 0]
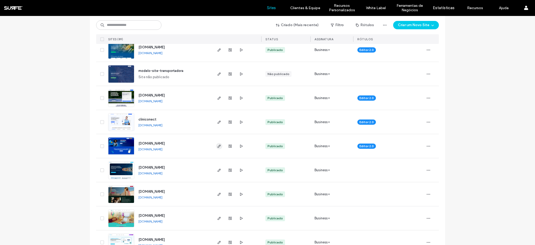
click at [218, 147] on icon "button" at bounding box center [219, 146] width 4 height 4
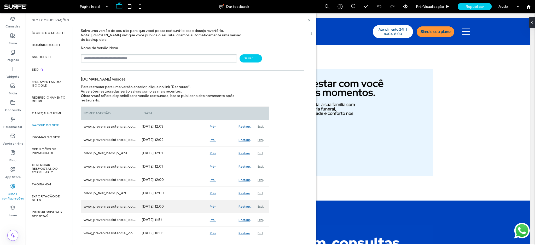
click at [213, 206] on div "Pré-Visualizaçāo" at bounding box center [221, 206] width 29 height 13
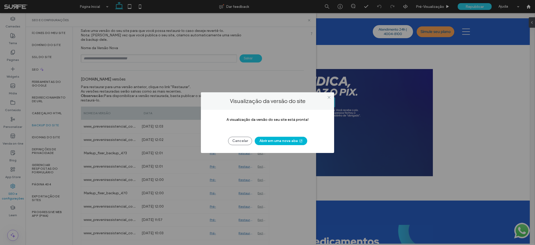
click at [282, 139] on button "Abrir em uma nova aba" at bounding box center [281, 141] width 52 height 8
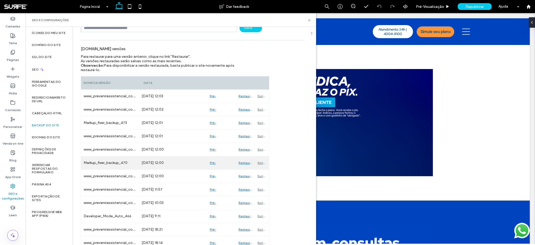
scroll to position [51, 0]
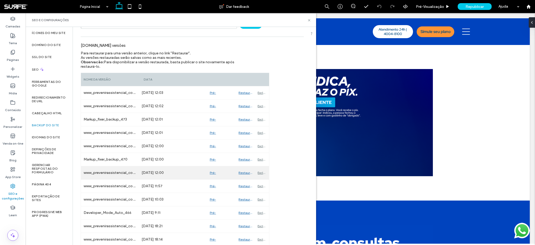
click at [243, 172] on div "Restaurar" at bounding box center [245, 172] width 19 height 13
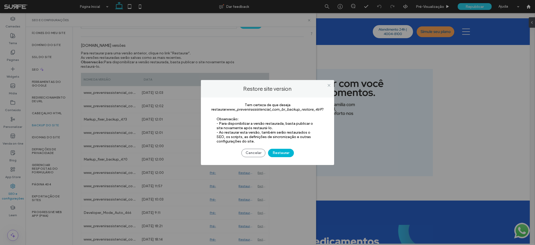
click at [288, 154] on button "Restaurar" at bounding box center [281, 153] width 26 height 8
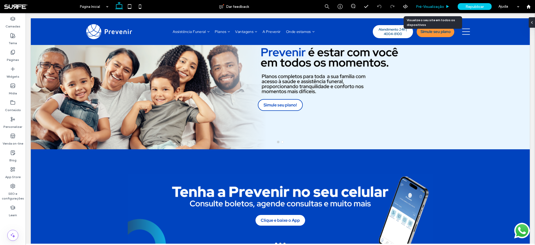
click at [431, 8] on span "Pré-Visualizaçāo" at bounding box center [430, 6] width 28 height 4
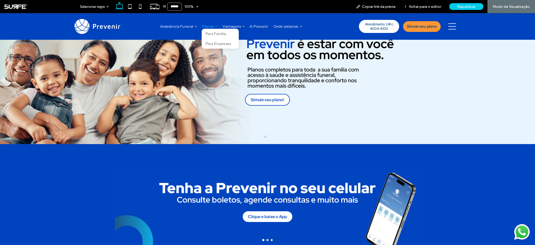
click at [209, 25] on span "Planos" at bounding box center [209, 26] width 15 height 5
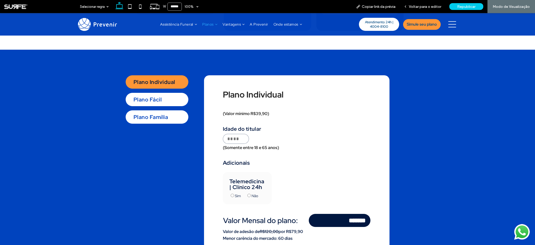
scroll to position [188, 0]
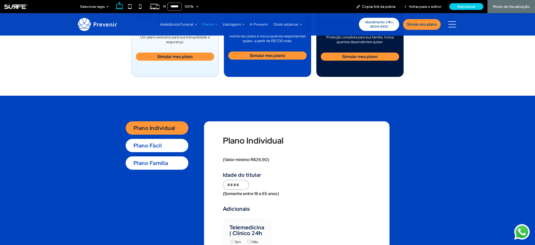
click at [154, 142] on div "Plano Fácil" at bounding box center [157, 145] width 63 height 13
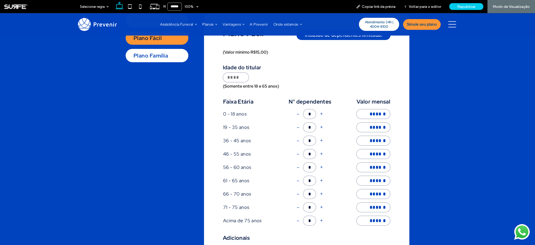
scroll to position [189, 0]
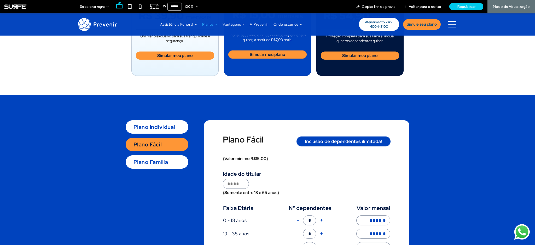
click at [159, 167] on div "Plano Família" at bounding box center [157, 161] width 63 height 13
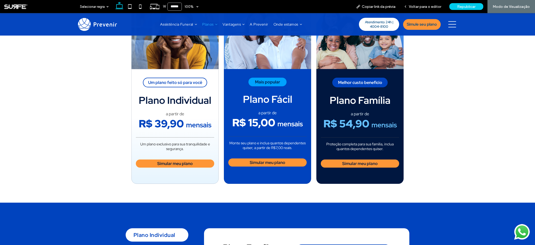
scroll to position [0, 0]
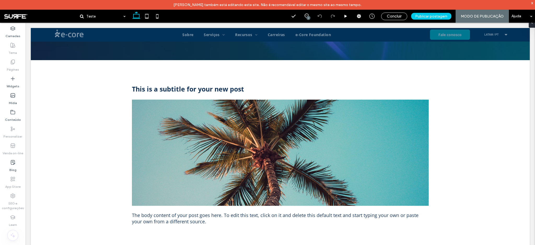
scroll to position [120, 0]
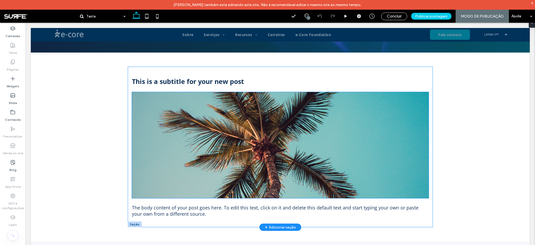
click at [397, 195] on img at bounding box center [280, 145] width 297 height 106
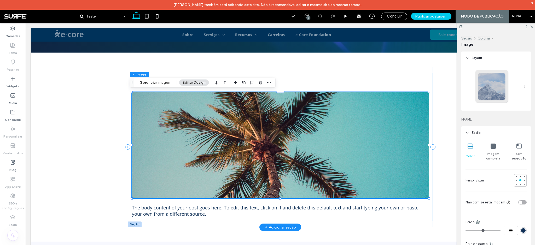
click at [369, 73] on div "This is a subtitle for your new post The body content of your post goes here. T…" at bounding box center [280, 147] width 305 height 148
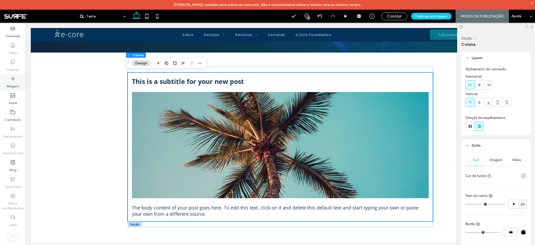
click at [15, 84] on label "Widgets" at bounding box center [13, 84] width 13 height 7
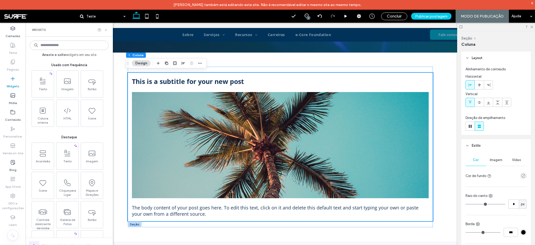
click at [104, 30] on icon at bounding box center [106, 30] width 4 height 4
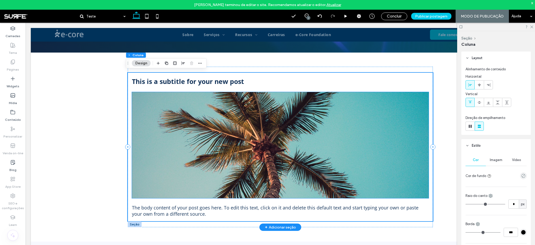
click at [150, 101] on img at bounding box center [280, 145] width 297 height 106
